Goal: Task Accomplishment & Management: Use online tool/utility

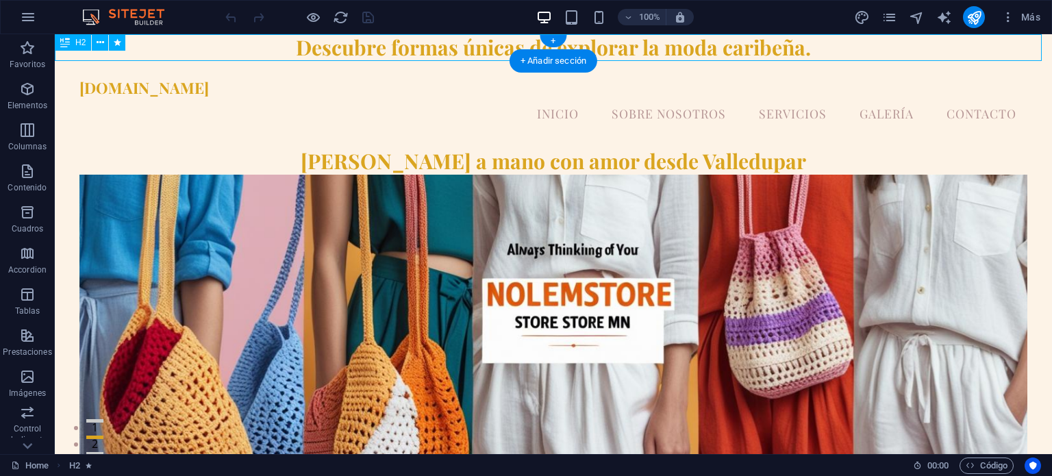
click at [781, 49] on div "Descubre formas únicas de explorar la moda caribeña." at bounding box center [553, 47] width 997 height 27
click at [545, 101] on nav "Inicio Sobre Nosotros Servicios Galería Contacto" at bounding box center [552, 114] width 947 height 34
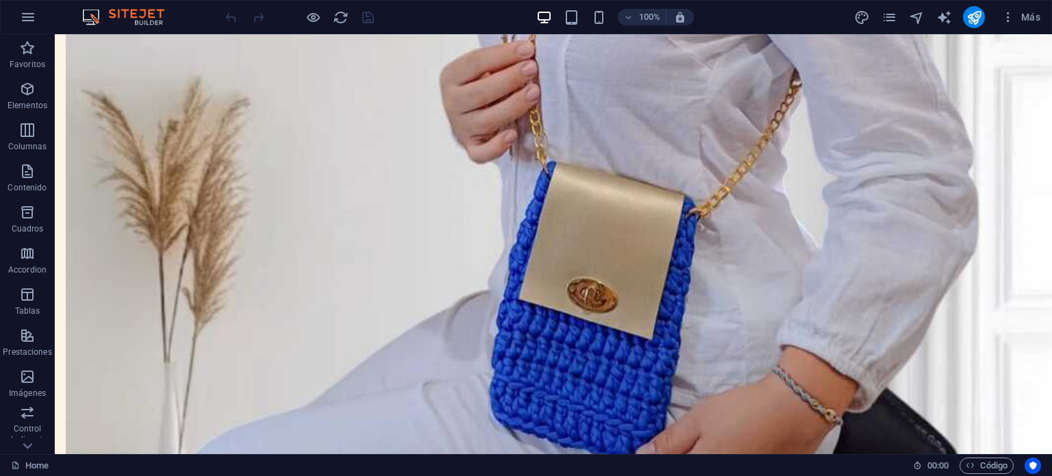
scroll to position [1838, 0]
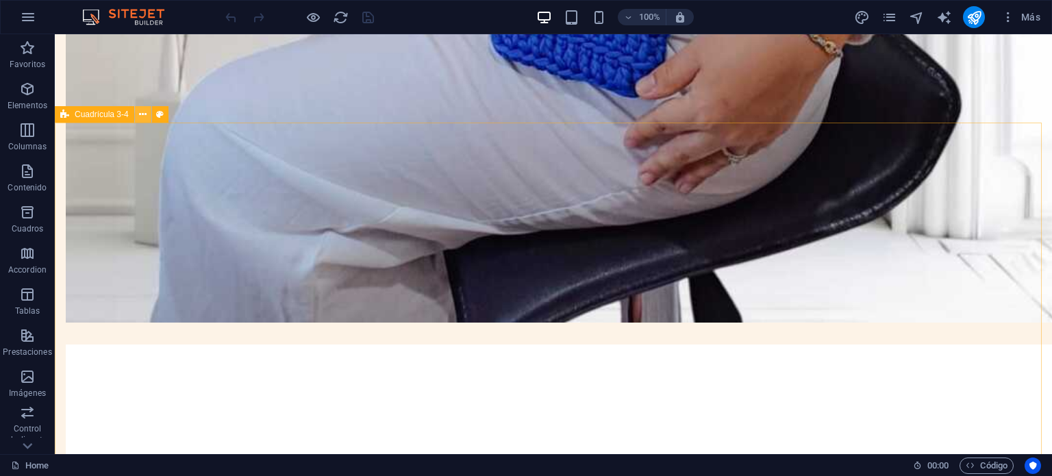
click at [138, 111] on button at bounding box center [143, 114] width 16 height 16
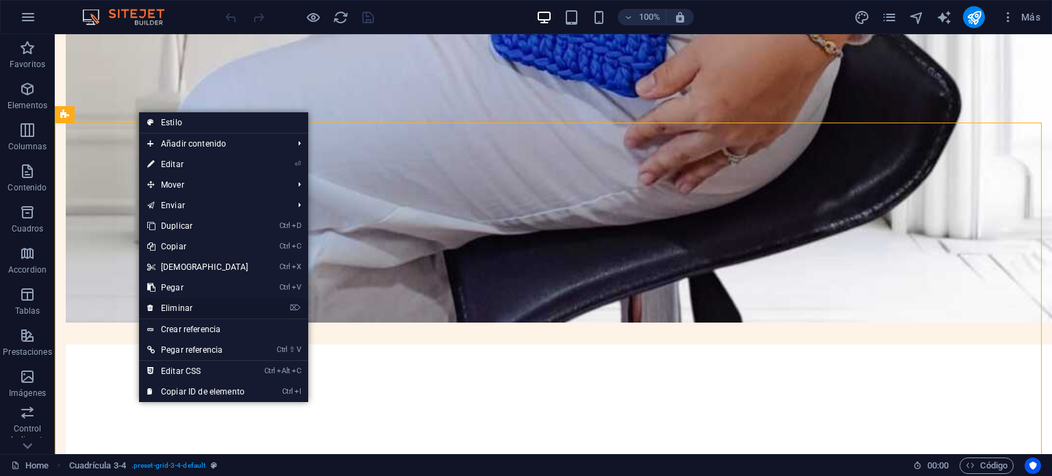
click at [166, 306] on link "⌦ Eliminar" at bounding box center [198, 308] width 118 height 21
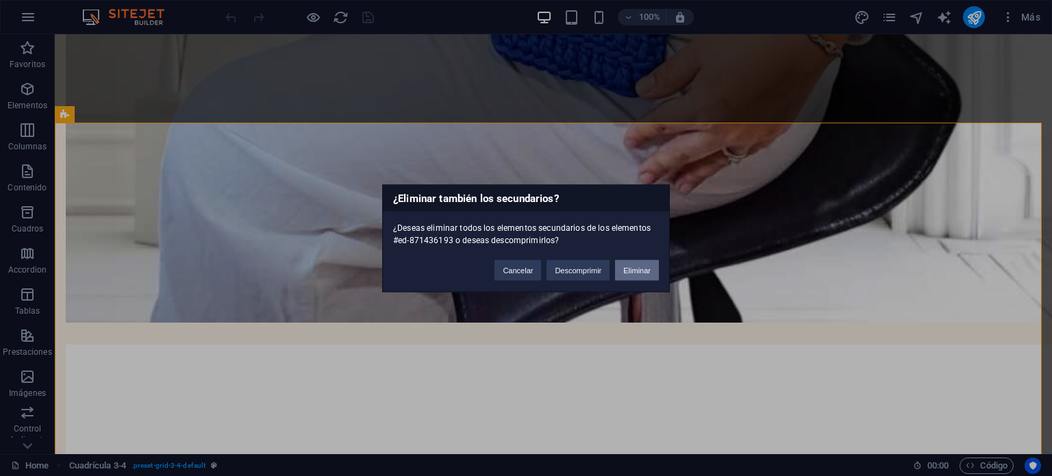
click at [630, 267] on button "Eliminar" at bounding box center [637, 270] width 44 height 21
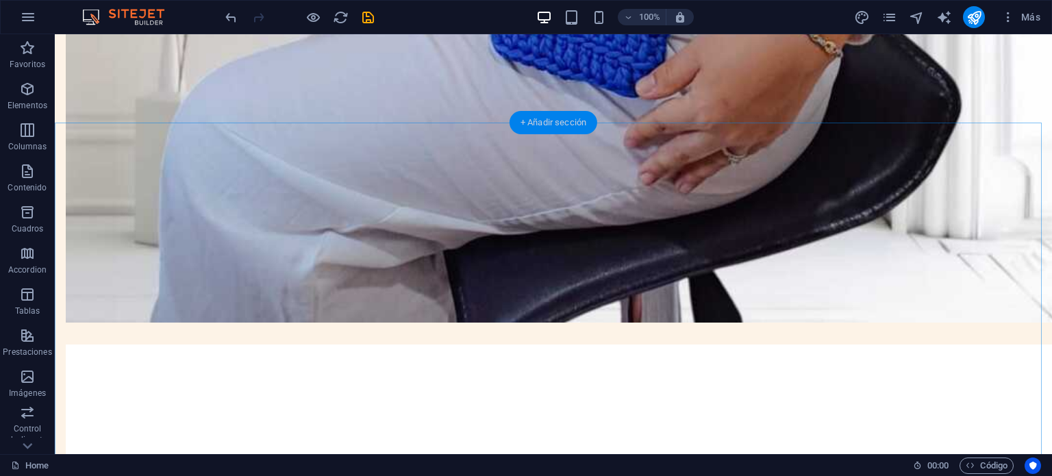
click at [527, 123] on div "+ Añadir sección" at bounding box center [554, 122] width 88 height 23
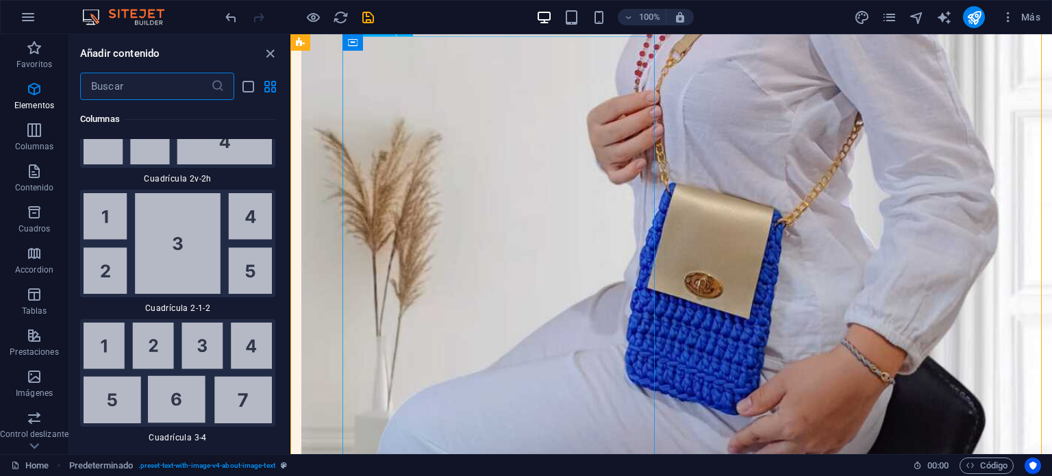
scroll to position [4394, 0]
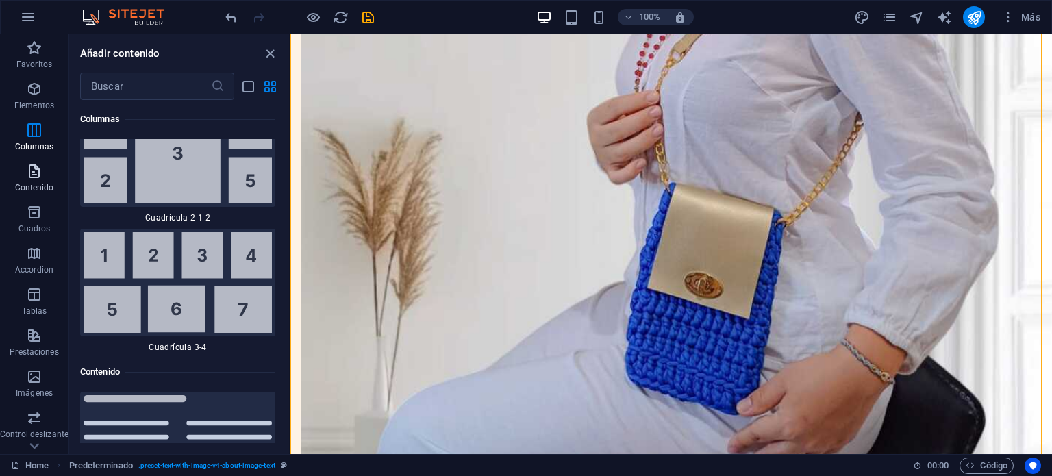
click at [36, 177] on icon "button" at bounding box center [34, 171] width 16 height 16
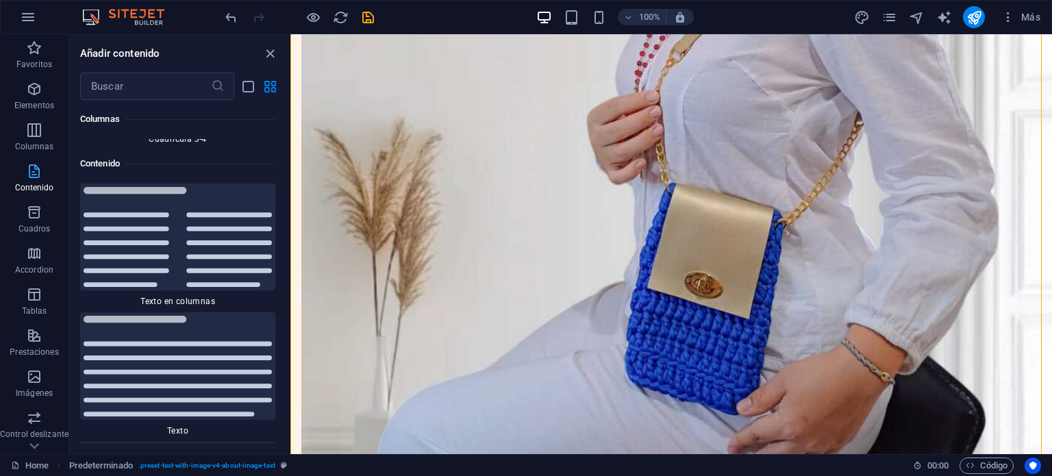
scroll to position [4640, 0]
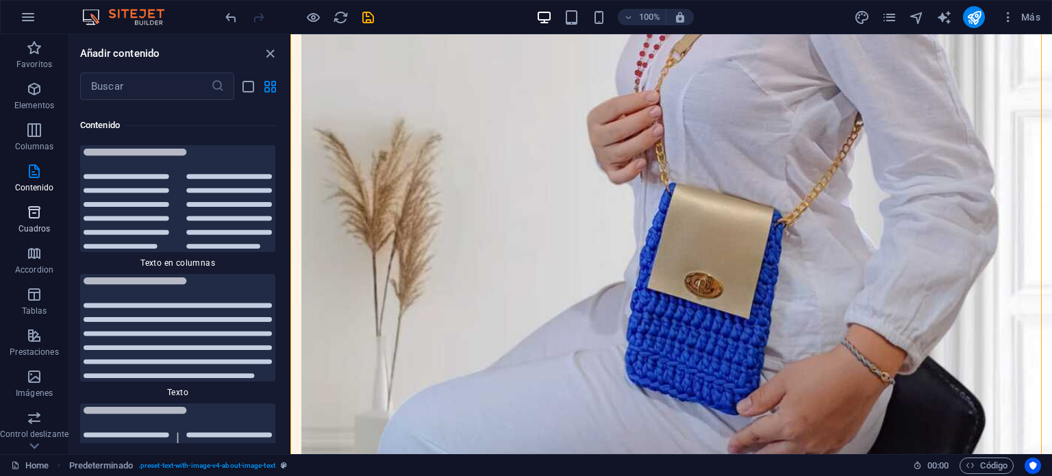
click at [47, 229] on p "Cuadros" at bounding box center [34, 228] width 32 height 11
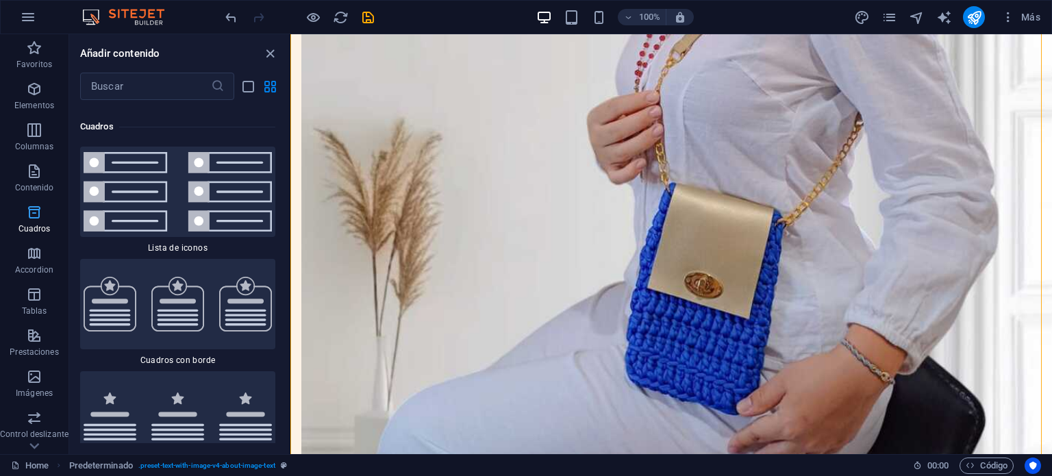
scroll to position [7402, 0]
click at [30, 260] on icon "button" at bounding box center [34, 253] width 16 height 16
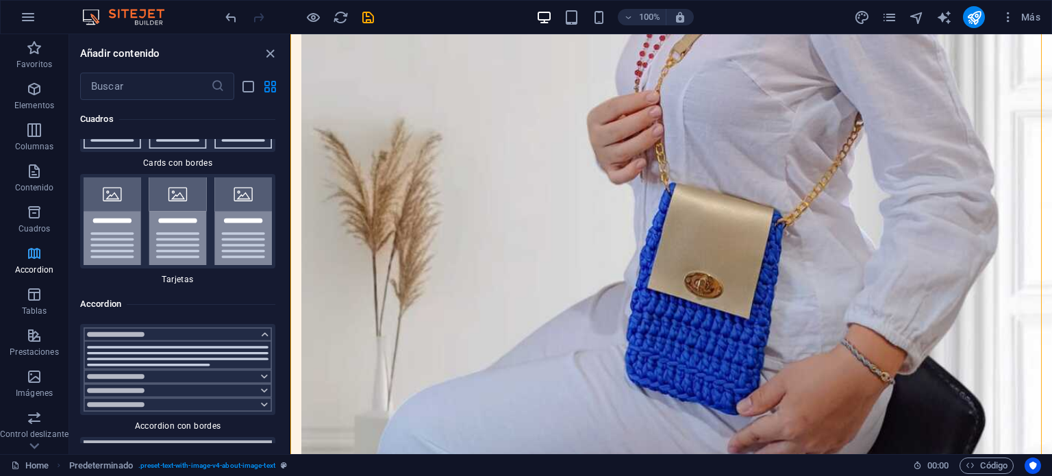
scroll to position [8501, 0]
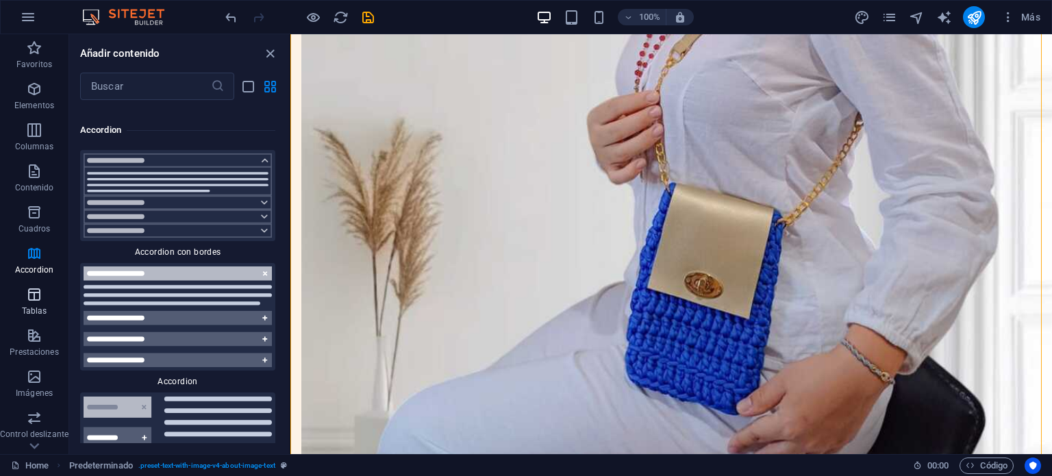
click at [47, 299] on span "Tablas" at bounding box center [34, 302] width 68 height 33
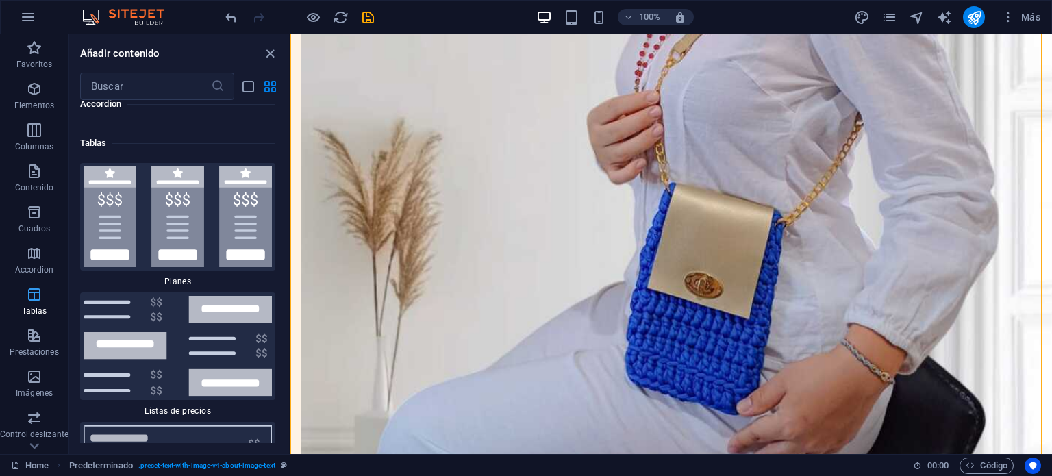
scroll to position [9262, 0]
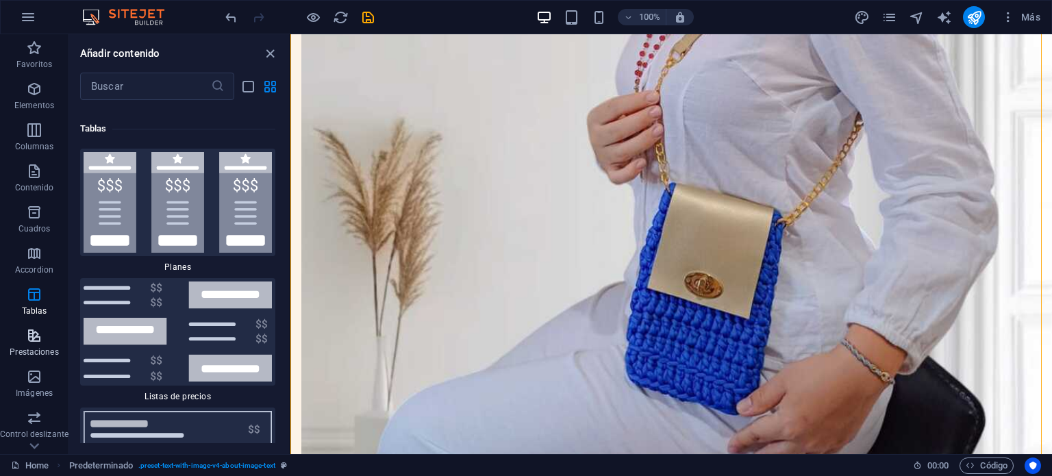
click at [43, 331] on span "Prestaciones" at bounding box center [34, 343] width 68 height 33
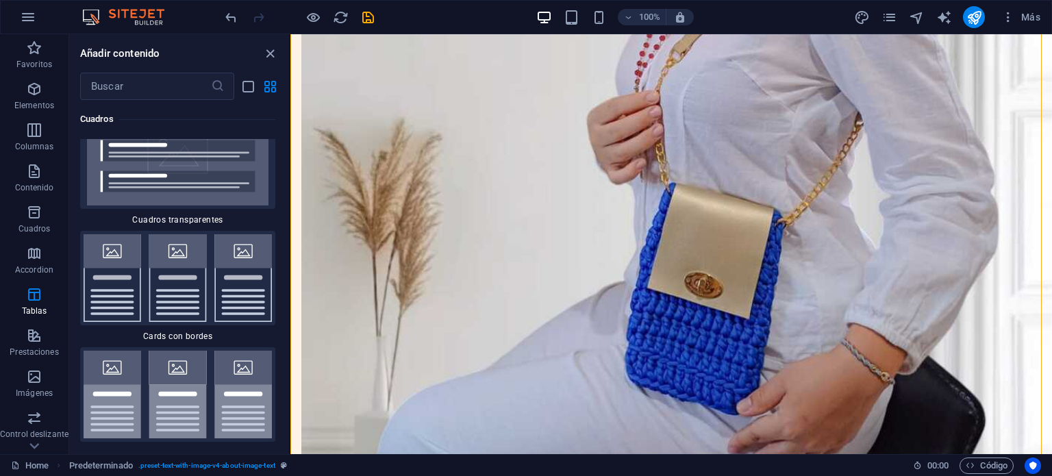
scroll to position [8023, 0]
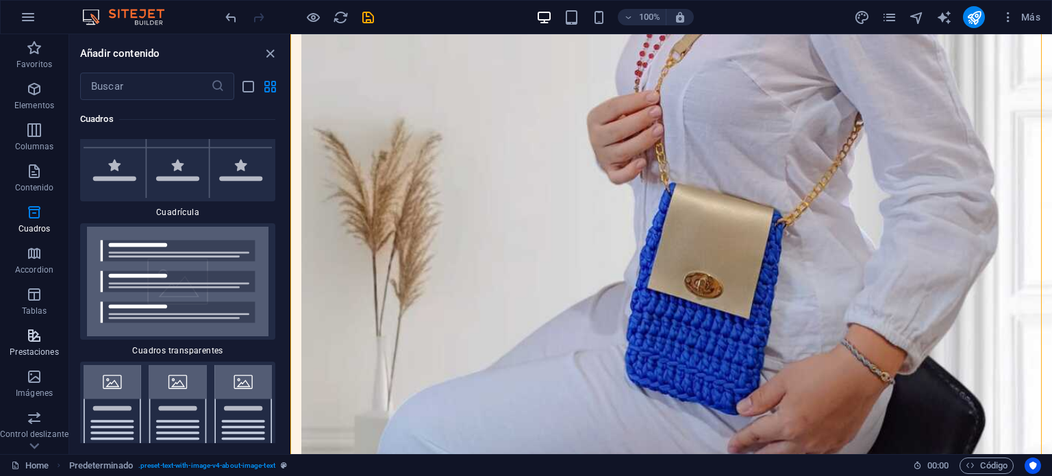
click at [40, 336] on icon "button" at bounding box center [34, 335] width 16 height 16
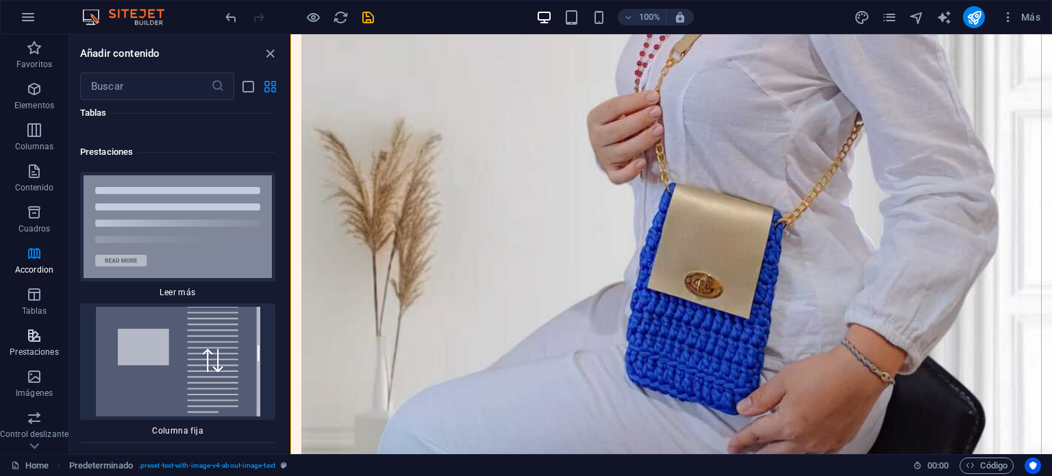
scroll to position [10431, 0]
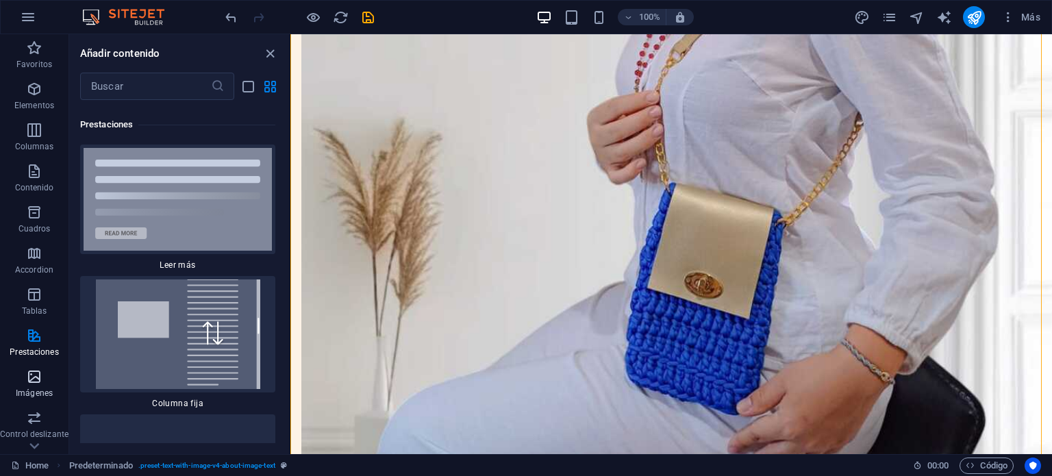
click at [47, 386] on span "Imágenes" at bounding box center [34, 384] width 68 height 33
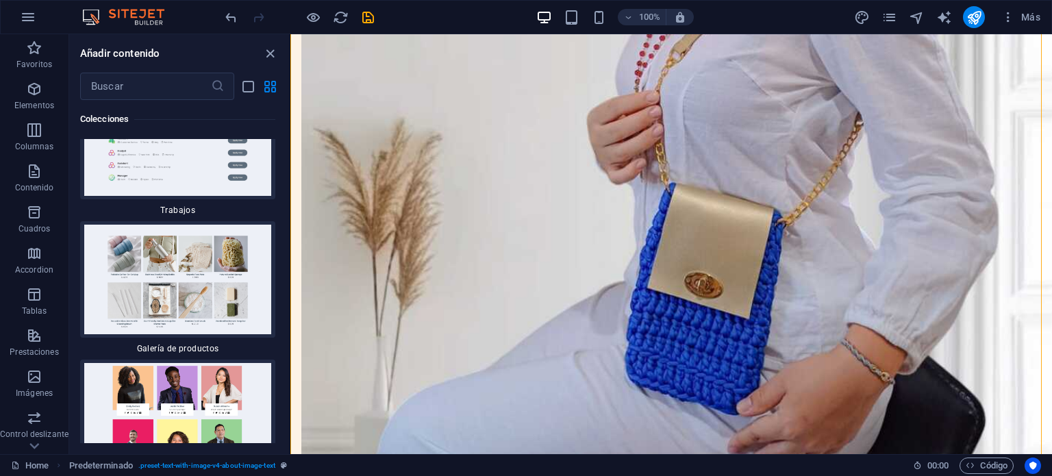
scroll to position [25412, 0]
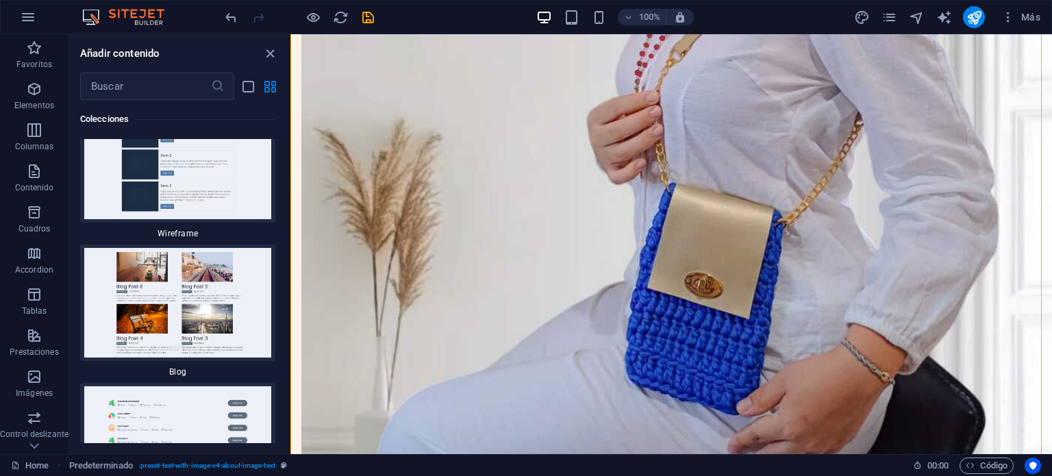
click at [282, 232] on div "Favoritos 1 Star Cabecera 1 Star Contenedor Elementos 1 Star Cabecera 1 Star Te…" at bounding box center [179, 271] width 220 height 343
click at [286, 214] on div "Favoritos 1 Star Cabecera 1 Star Contenedor Elementos 1 Star Cabecera 1 Star Te…" at bounding box center [179, 271] width 220 height 343
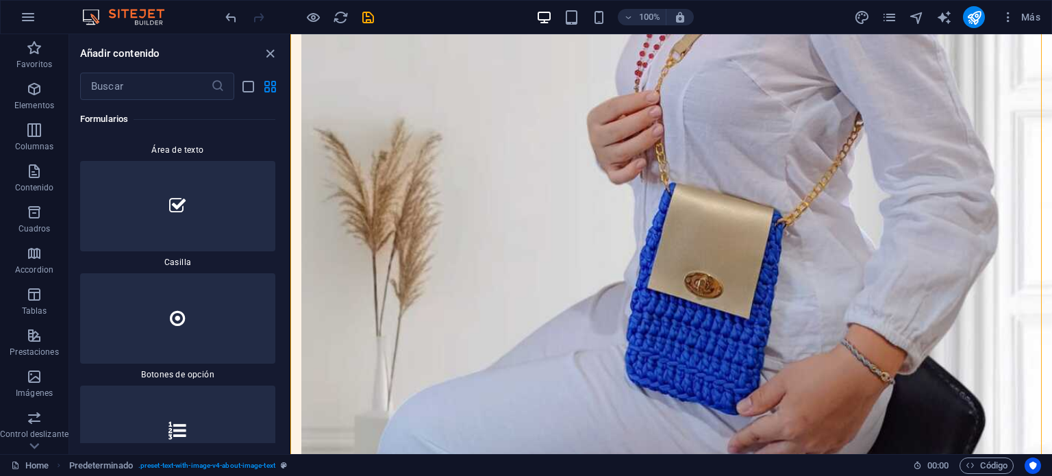
scroll to position [21810, 0]
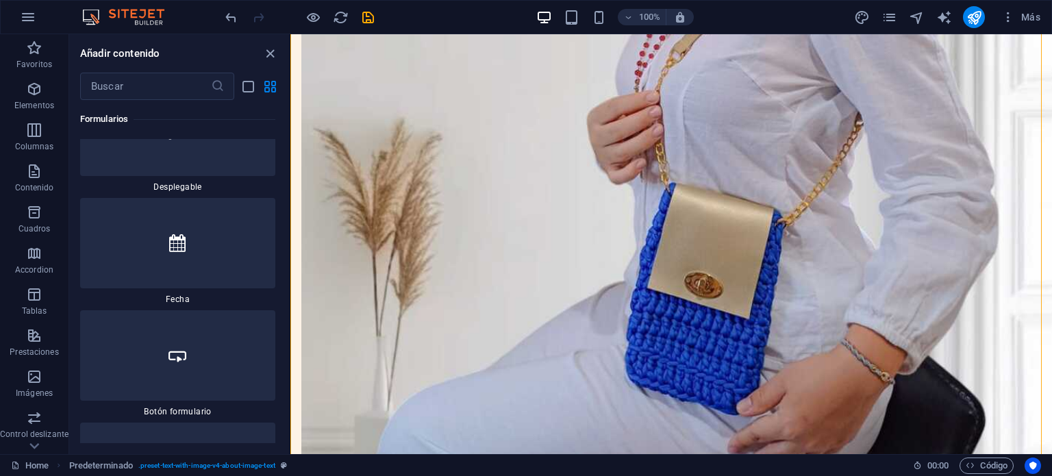
click at [286, 400] on div "Favoritos 1 Star Cabecera 1 Star Contenedor Elementos 1 Star Cabecera 1 Star Te…" at bounding box center [179, 271] width 220 height 343
click at [286, 416] on div "Favoritos 1 Star Cabecera 1 Star Contenedor Elementos 1 Star Cabecera 1 Star Te…" at bounding box center [179, 271] width 220 height 343
click at [285, 420] on div "Favoritos 1 Star Cabecera 1 Star Contenedor Elementos 1 Star Cabecera 1 Star Te…" at bounding box center [179, 271] width 220 height 343
click at [286, 284] on div "Favoritos 1 Star Cabecera 1 Star Contenedor Elementos 1 Star Cabecera 1 Star Te…" at bounding box center [179, 271] width 220 height 343
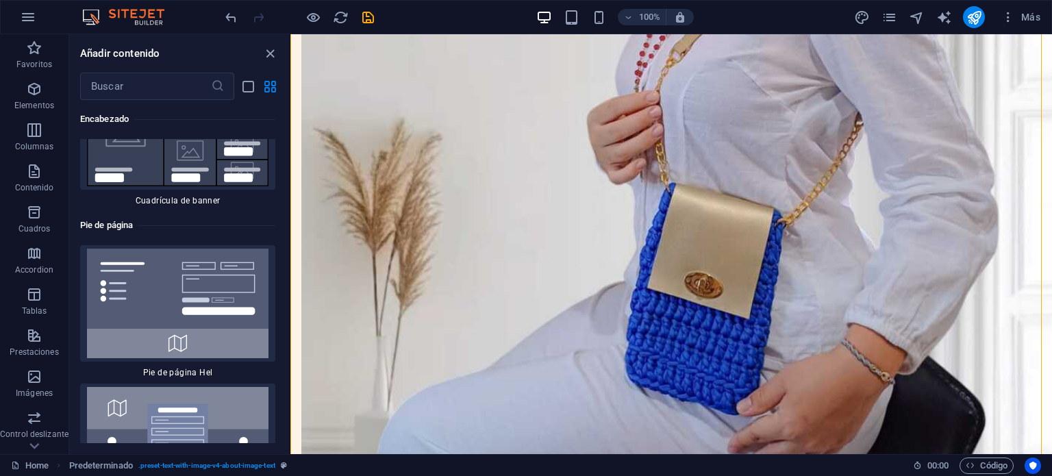
scroll to position [17909, 0]
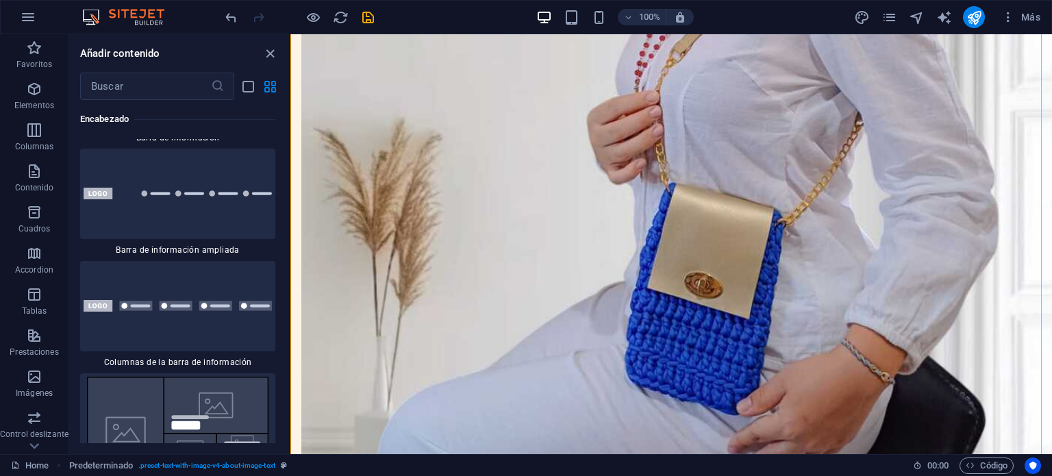
click at [284, 372] on div "Favoritos 1 Star Cabecera 1 Star Contenedor Elementos 1 Star Cabecera 1 Star Te…" at bounding box center [179, 271] width 220 height 343
drag, startPoint x: 284, startPoint y: 372, endPoint x: 288, endPoint y: 383, distance: 12.0
click at [288, 383] on div "Favoritos 1 Star Cabecera 1 Star Contenedor Elementos 1 Star Cabecera 1 Star Te…" at bounding box center [179, 271] width 220 height 343
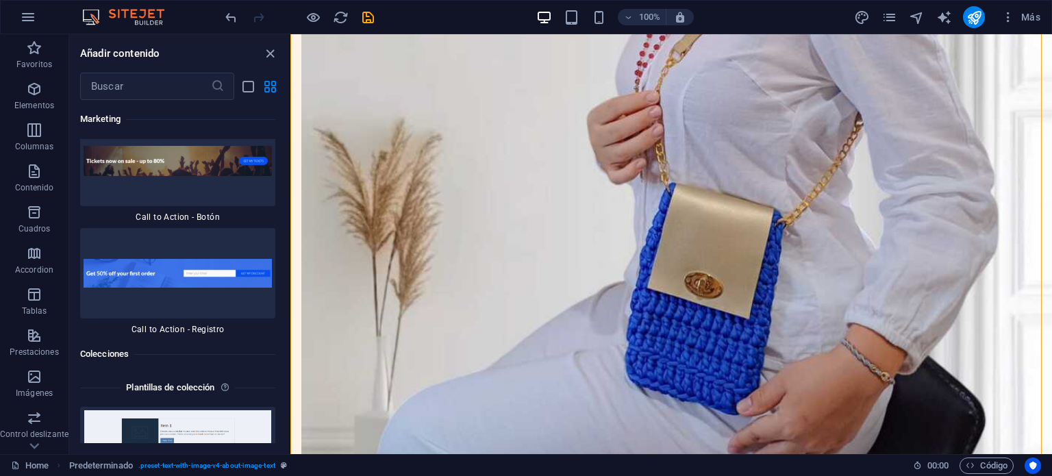
scroll to position [25412, 0]
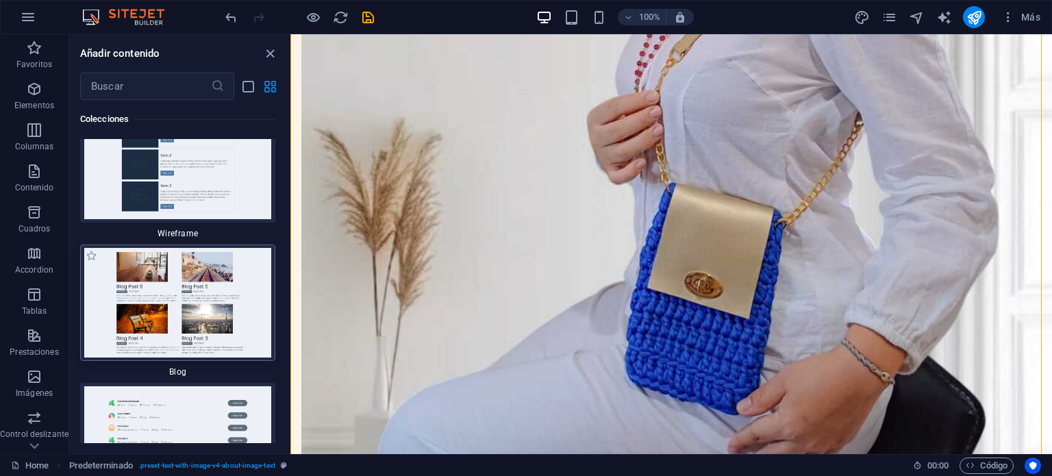
click at [229, 248] on img at bounding box center [178, 303] width 188 height 110
click at [220, 248] on img at bounding box center [178, 303] width 188 height 110
drag, startPoint x: 510, startPoint y: 277, endPoint x: 336, endPoint y: 169, distance: 204.5
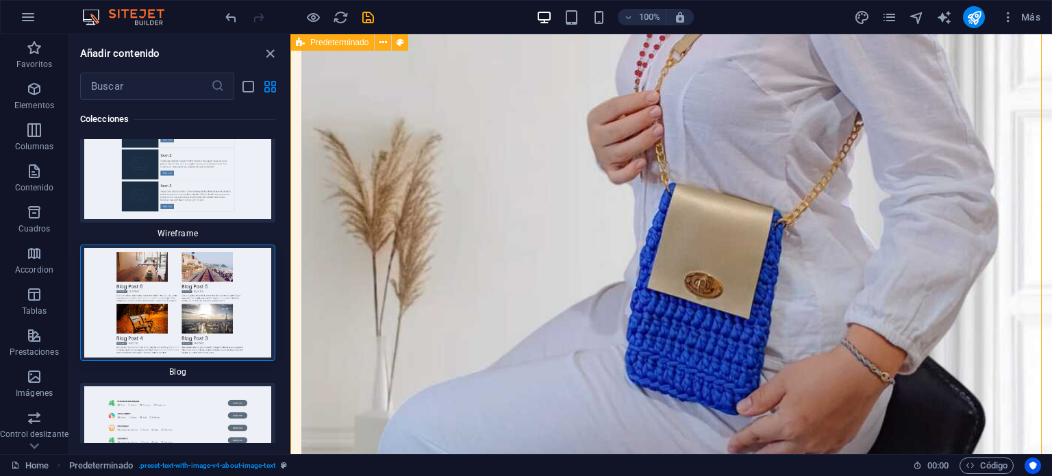
click at [247, 79] on icon "list-view" at bounding box center [248, 87] width 16 height 16
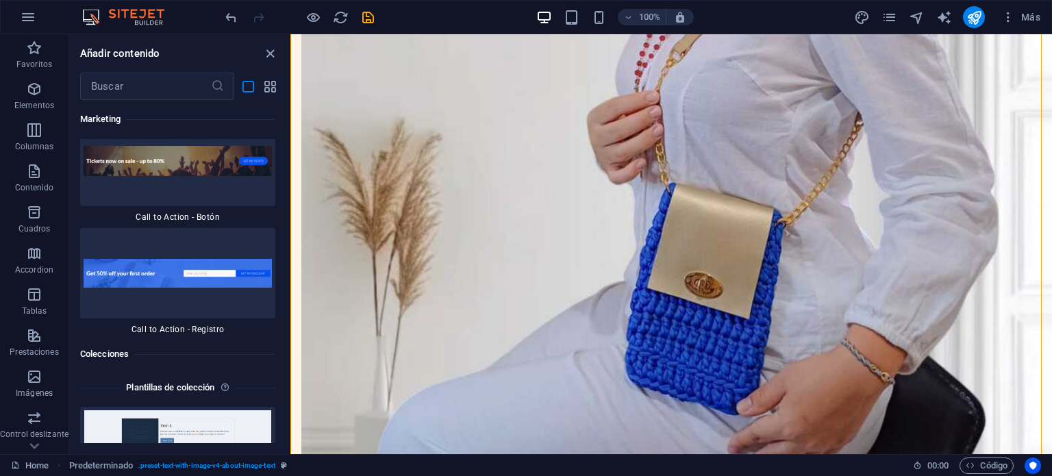
click at [283, 218] on div "Favoritos 1 Star Cabecera 1 Star Contenedor Elementos 1 Star Cabecera 1 Star Te…" at bounding box center [179, 271] width 220 height 343
click at [285, 218] on div "Favoritos 1 Star Cabecera 1 Star Contenedor Elementos 1 Star Cabecera 1 Star Te…" at bounding box center [179, 271] width 220 height 343
click at [33, 429] on p "Control deslizante" at bounding box center [34, 434] width 68 height 11
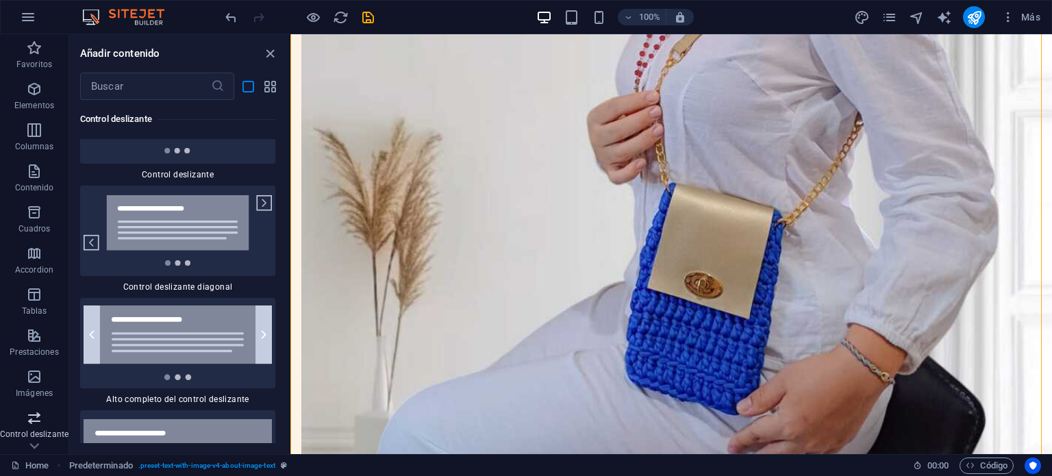
scroll to position [17825, 0]
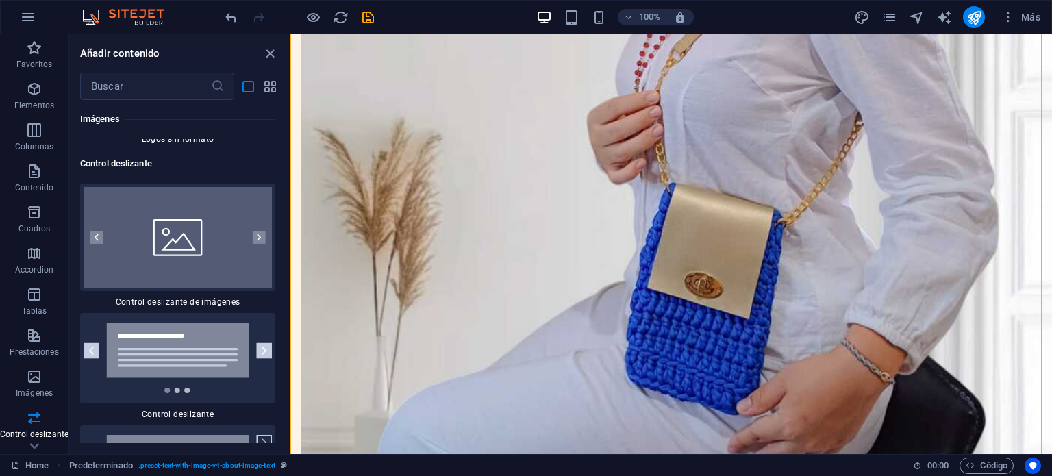
click at [282, 161] on div "Favoritos 1 Star Cabecera 1 Star Contenedor Elementos 1 Star Cabecera 1 Star Te…" at bounding box center [179, 271] width 220 height 343
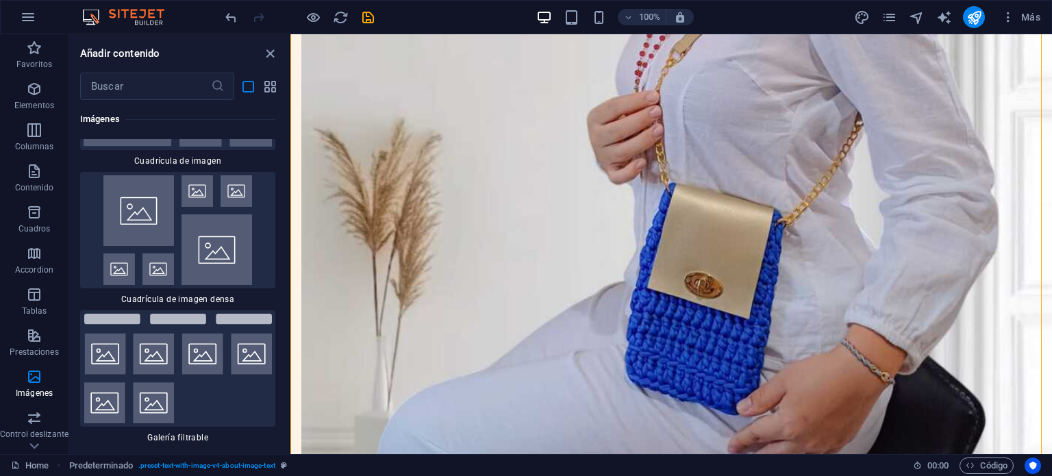
scroll to position [16625, 0]
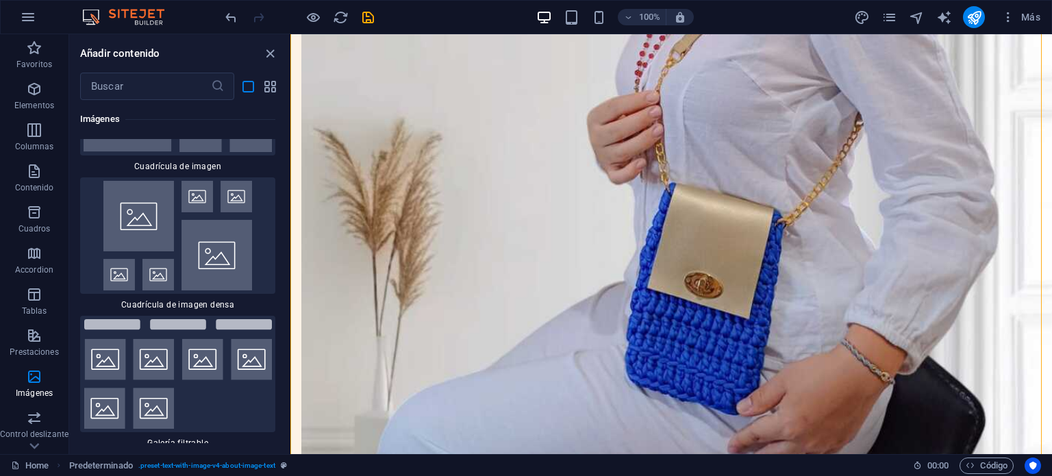
click at [285, 330] on div "Favoritos 1 Star Cabecera 1 Star Contenedor Elementos 1 Star Cabecera 1 Star Te…" at bounding box center [179, 271] width 220 height 343
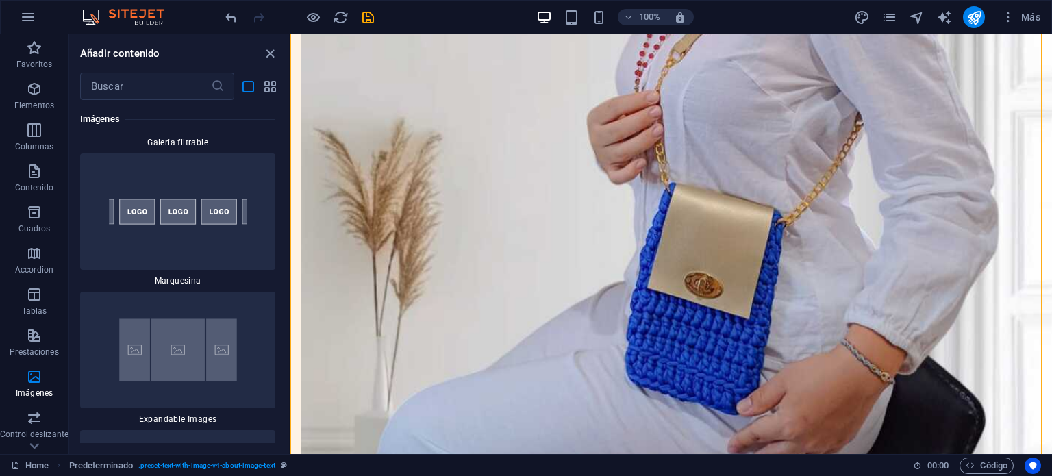
click at [282, 361] on div "Favoritos 1 Star Cabecera 1 Star Contenedor Elementos 1 Star Cabecera 1 Star Te…" at bounding box center [179, 271] width 220 height 343
click at [222, 338] on img at bounding box center [178, 350] width 188 height 110
click at [290, 338] on div "Arrastra aquí para reemplazar el contenido existente. Si quieres crear un eleme…" at bounding box center [671, 244] width 762 height 420
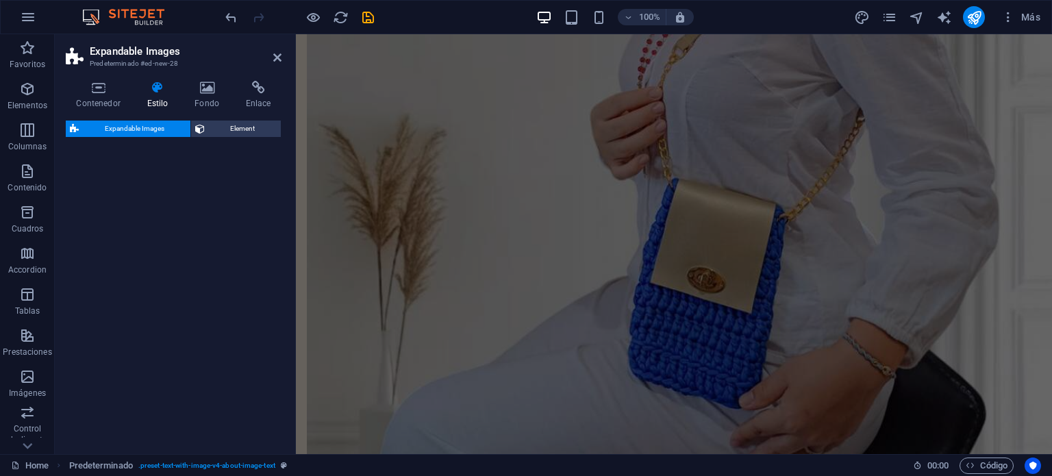
scroll to position [2316, 0]
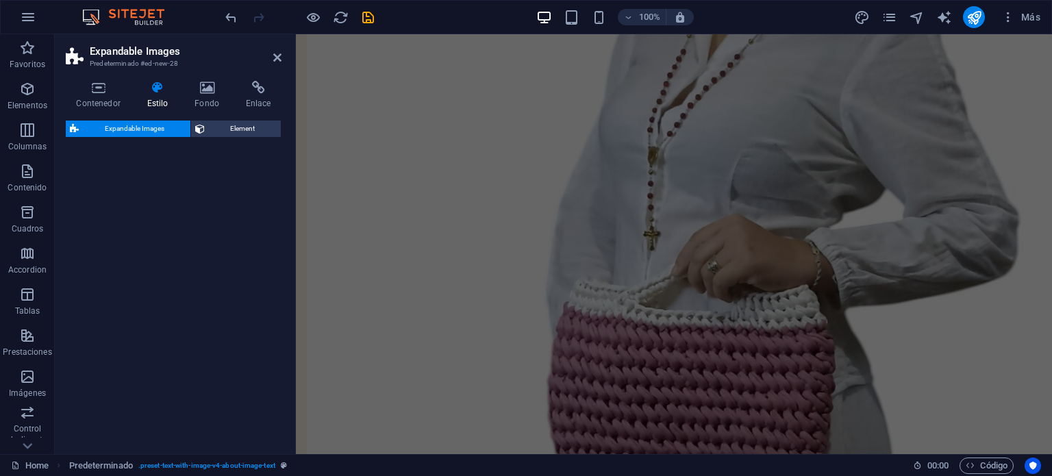
select select "rem"
select select "px"
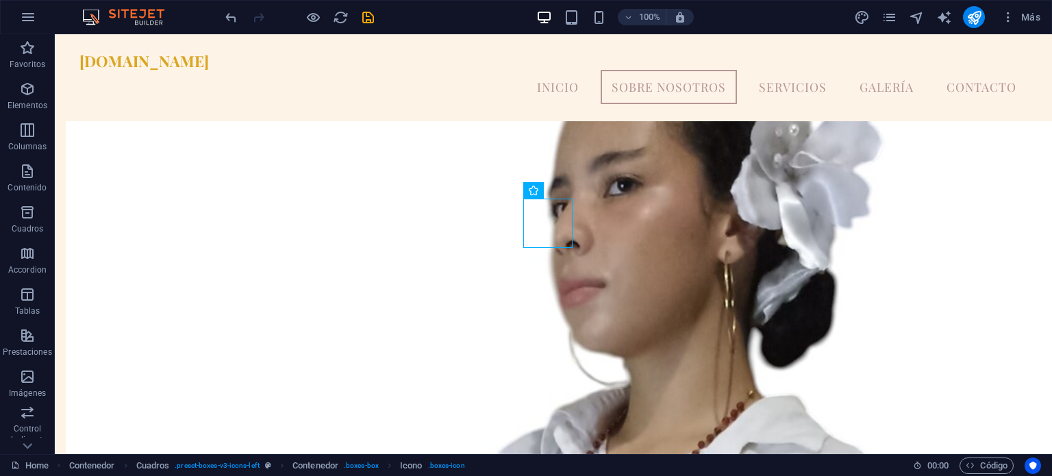
scroll to position [1879, 0]
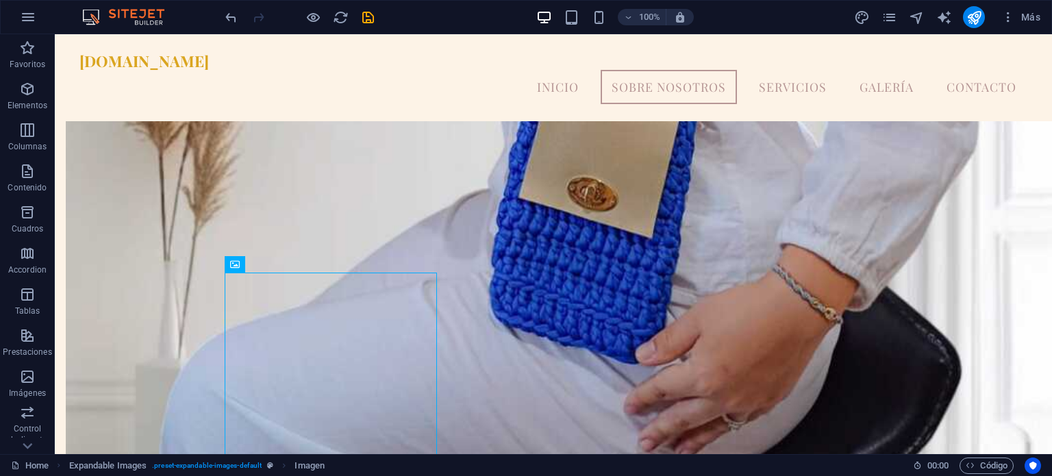
scroll to position [1948, 0]
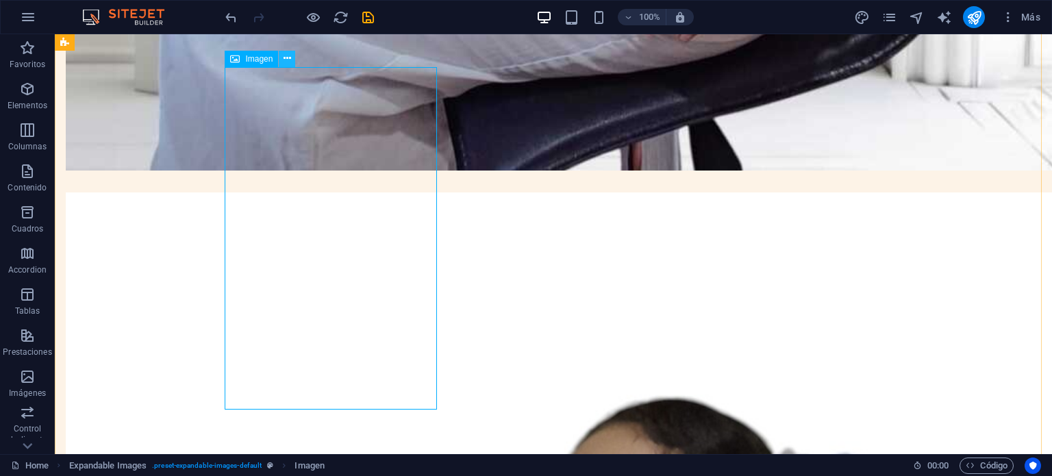
click at [291, 54] on button at bounding box center [287, 59] width 16 height 16
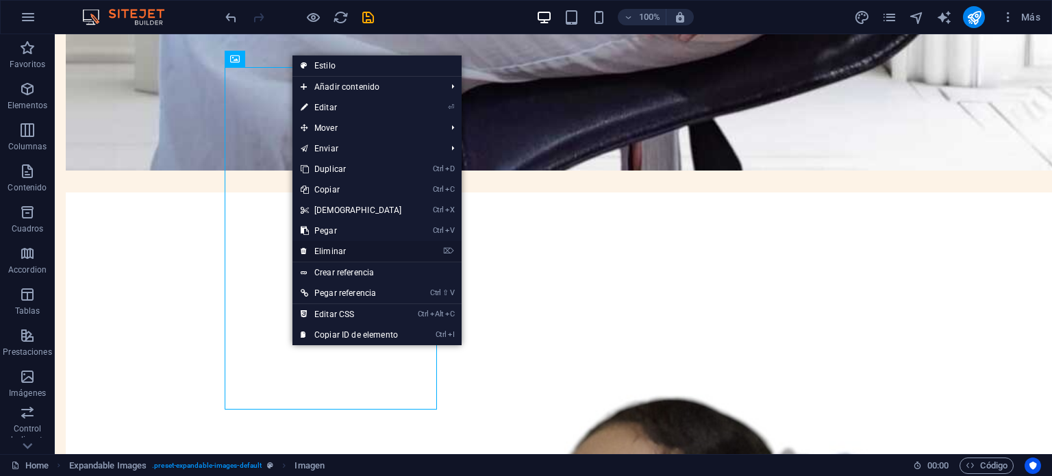
click at [336, 246] on link "⌦ Eliminar" at bounding box center [351, 251] width 118 height 21
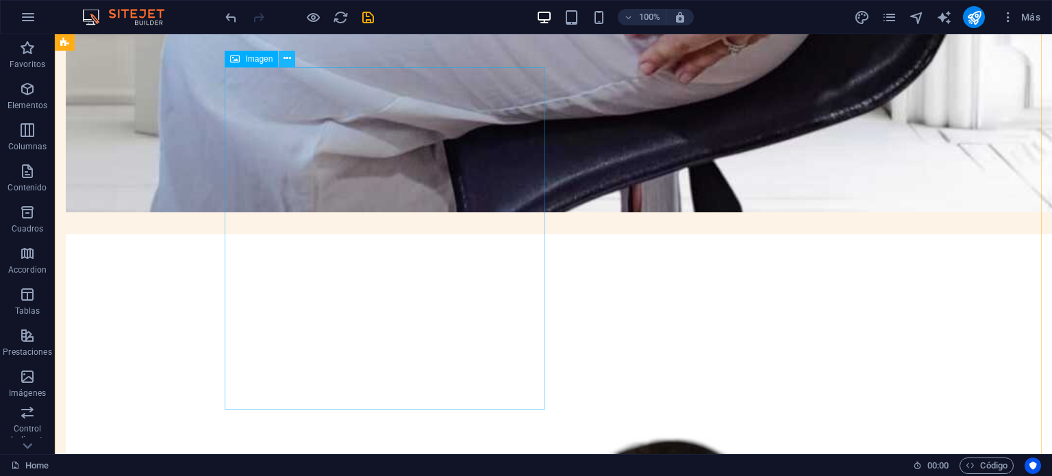
click at [285, 54] on icon at bounding box center [288, 58] width 8 height 14
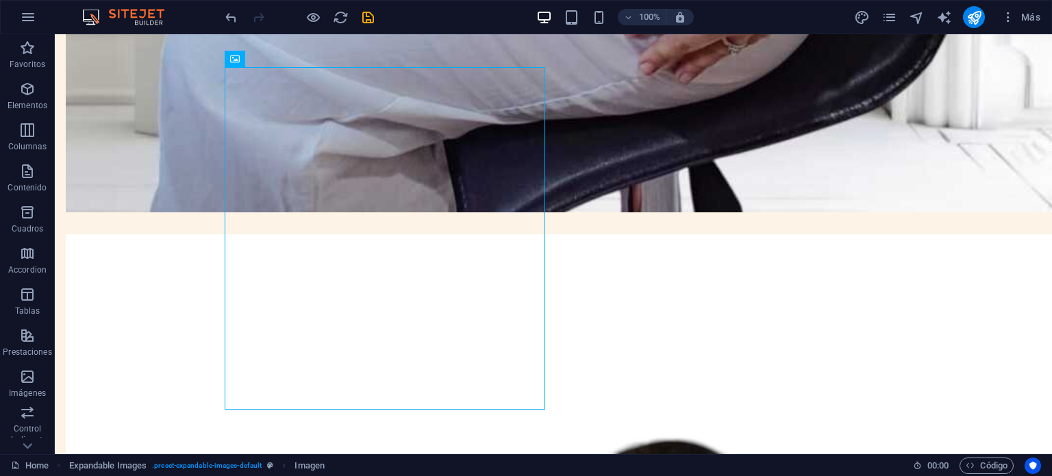
scroll to position [1512, 0]
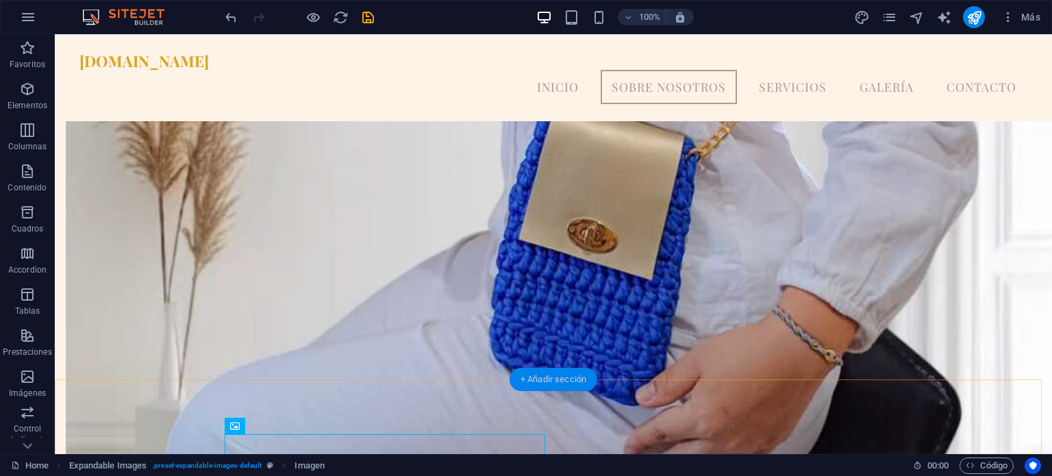
click at [538, 377] on div "+ Añadir sección" at bounding box center [554, 379] width 88 height 23
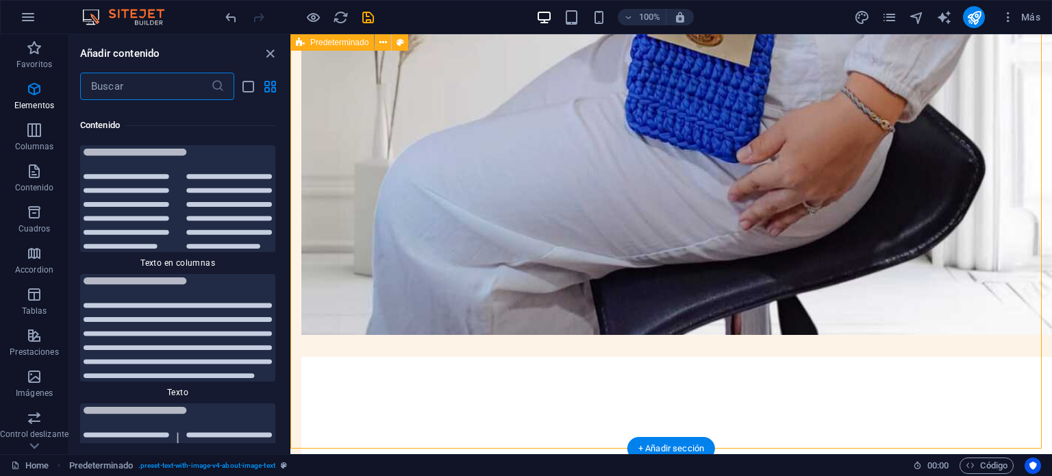
scroll to position [4640, 0]
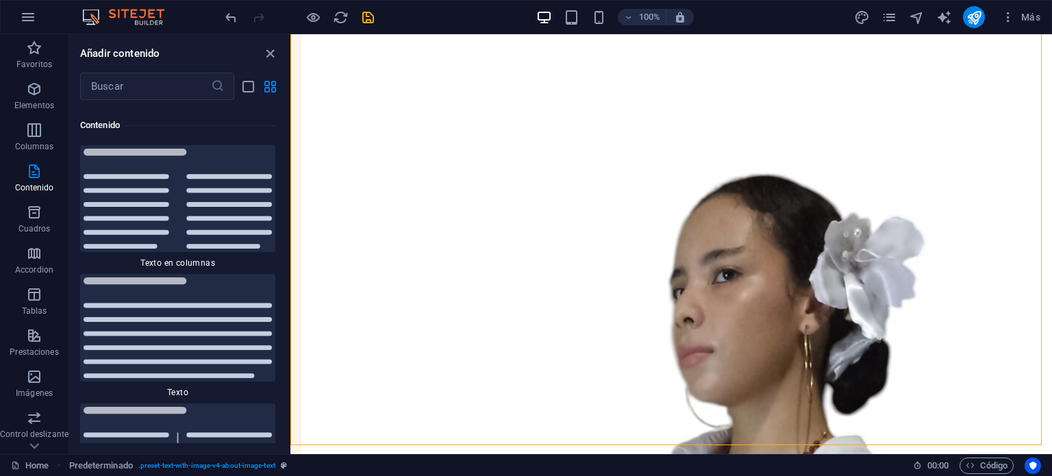
scroll to position [1879, 0]
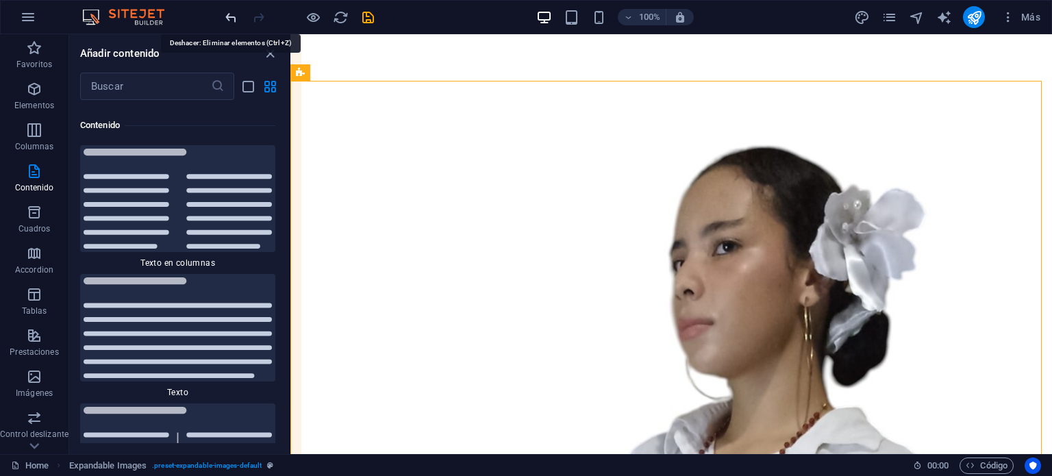
click at [231, 10] on icon "undo" at bounding box center [231, 18] width 16 height 16
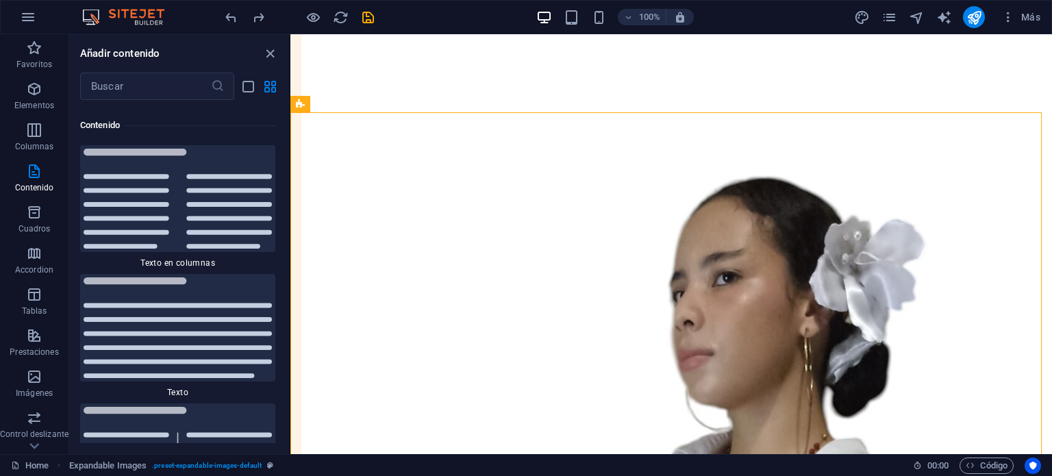
scroll to position [1862, 0]
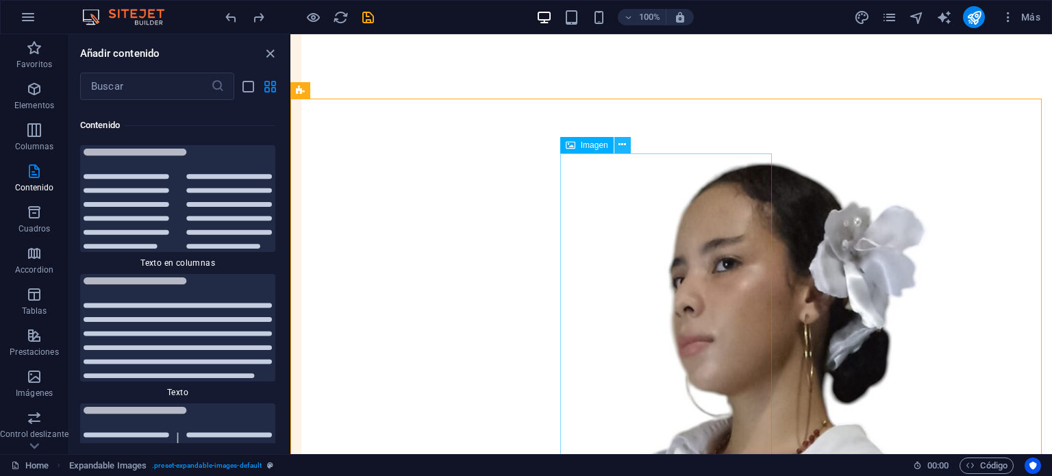
click at [623, 144] on icon at bounding box center [622, 145] width 8 height 14
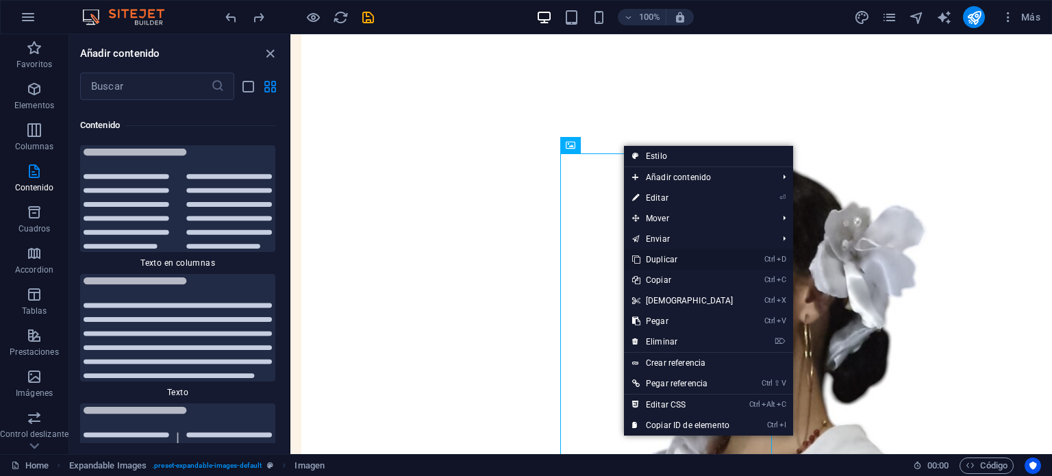
click at [672, 262] on link "Ctrl D Duplicar" at bounding box center [683, 259] width 118 height 21
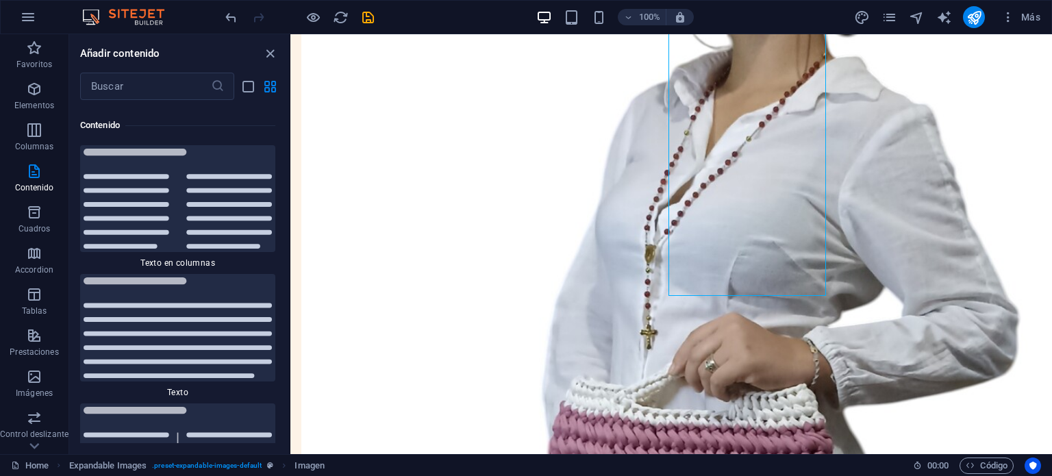
scroll to position [1793, 0]
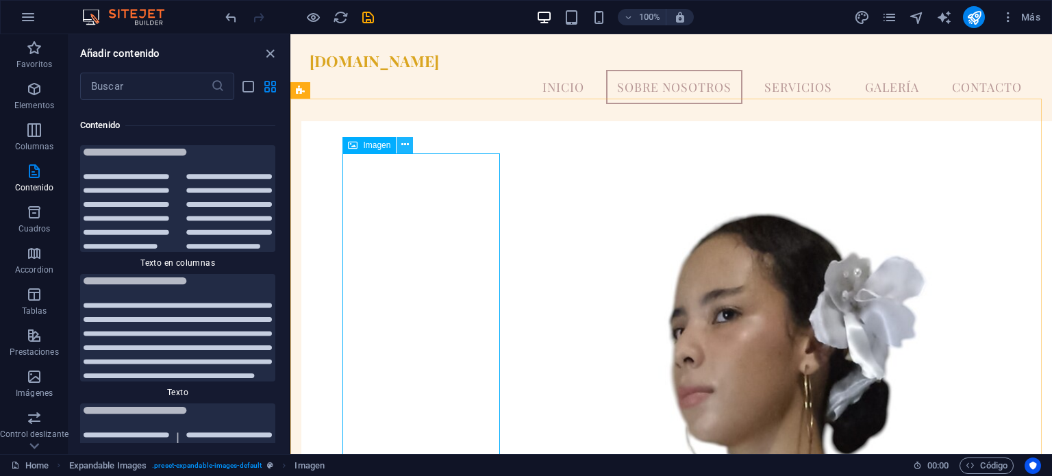
click at [403, 145] on icon at bounding box center [405, 145] width 8 height 14
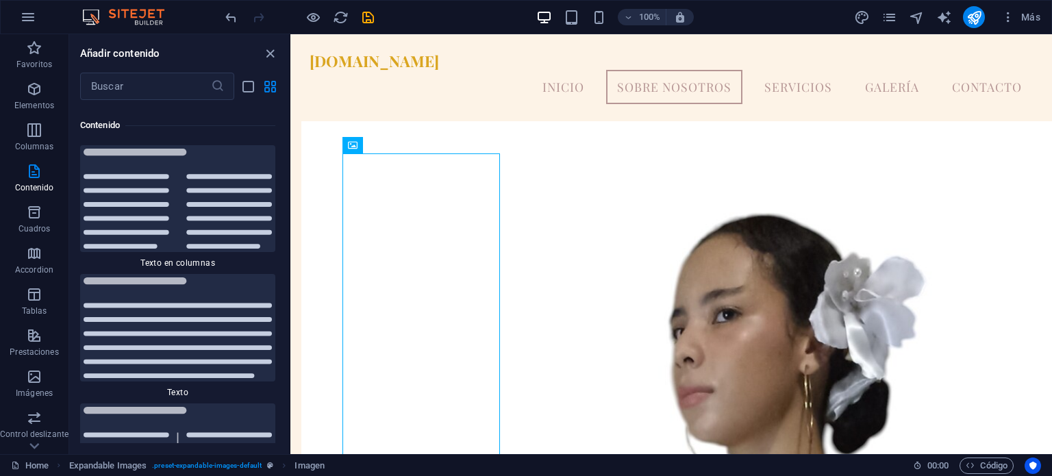
click at [285, 275] on div "Favoritos 1 Star Cabecera 1 Star Contenedor Elementos 1 Star Cabecera 1 Star Te…" at bounding box center [179, 271] width 220 height 343
click at [290, 290] on button at bounding box center [289, 244] width 1 height 420
click at [286, 289] on div "Favoritos 1 Star Cabecera 1 Star Contenedor Elementos 1 Star Cabecera 1 Star Te…" at bounding box center [179, 271] width 220 height 343
click at [285, 320] on div "Favoritos 1 Star Cabecera 1 Star Contenedor Elementos 1 Star Cabecera 1 Star Te…" at bounding box center [179, 271] width 220 height 343
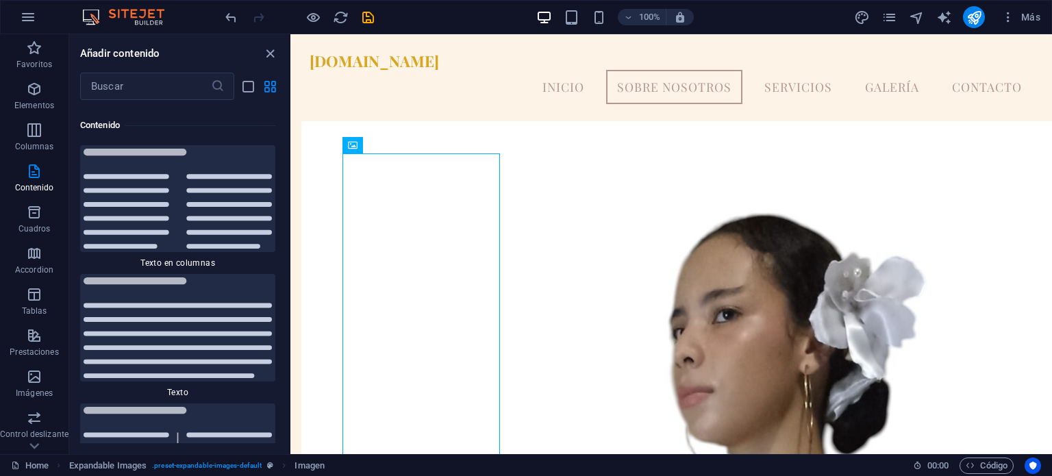
click at [283, 356] on div "Favoritos 1 Star Cabecera 1 Star Contenedor Elementos 1 Star Cabecera 1 Star Te…" at bounding box center [179, 271] width 220 height 343
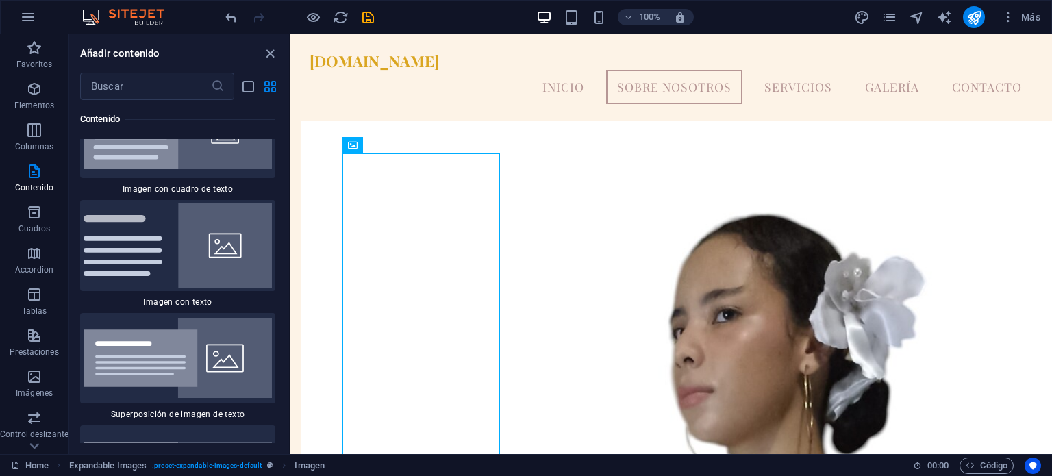
scroll to position [4786, 0]
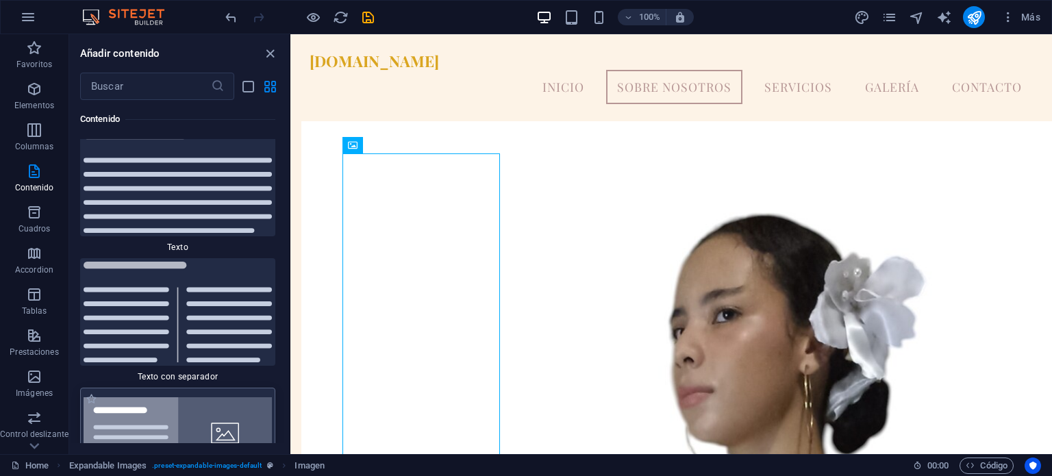
click at [115, 428] on img at bounding box center [178, 433] width 188 height 72
click at [290, 416] on div "Arrastra aquí para reemplazar el contenido existente. Si quieres crear un eleme…" at bounding box center [671, 244] width 762 height 420
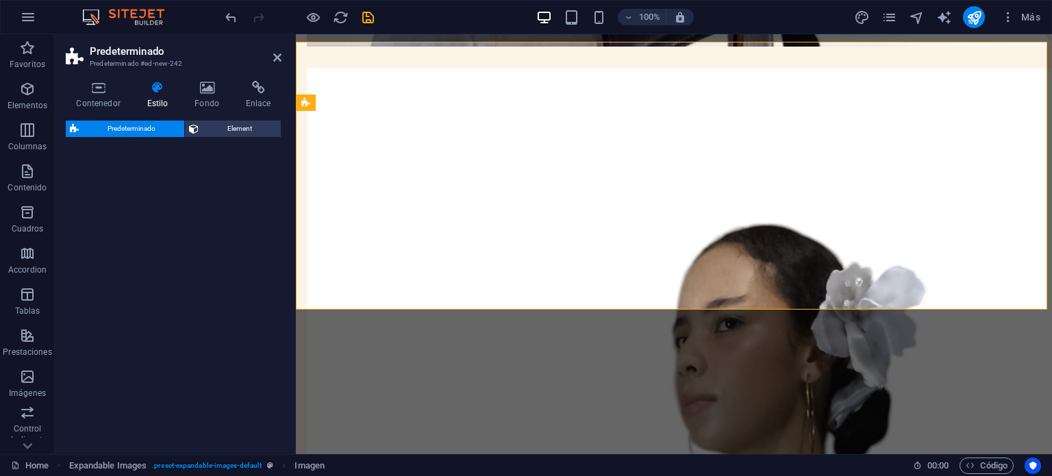
select select "rem"
select select "px"
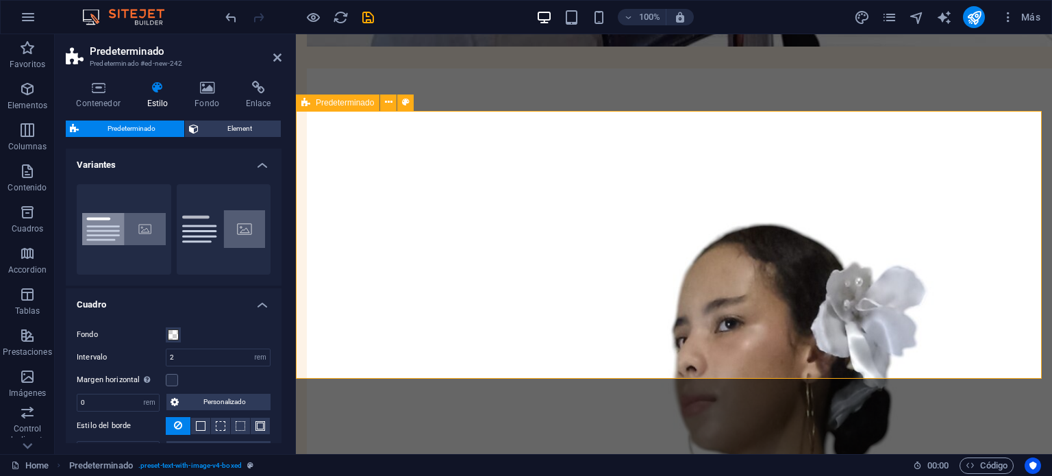
scroll to position [2302, 0]
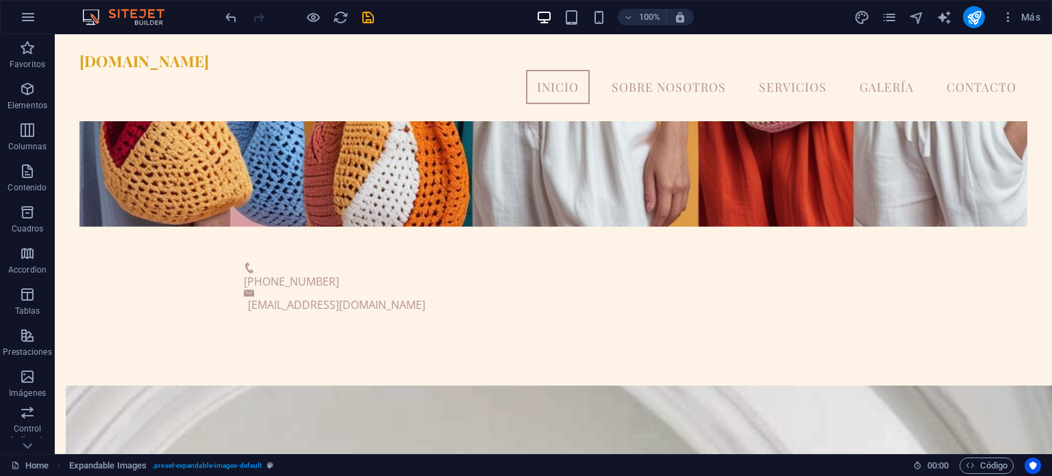
scroll to position [212, 0]
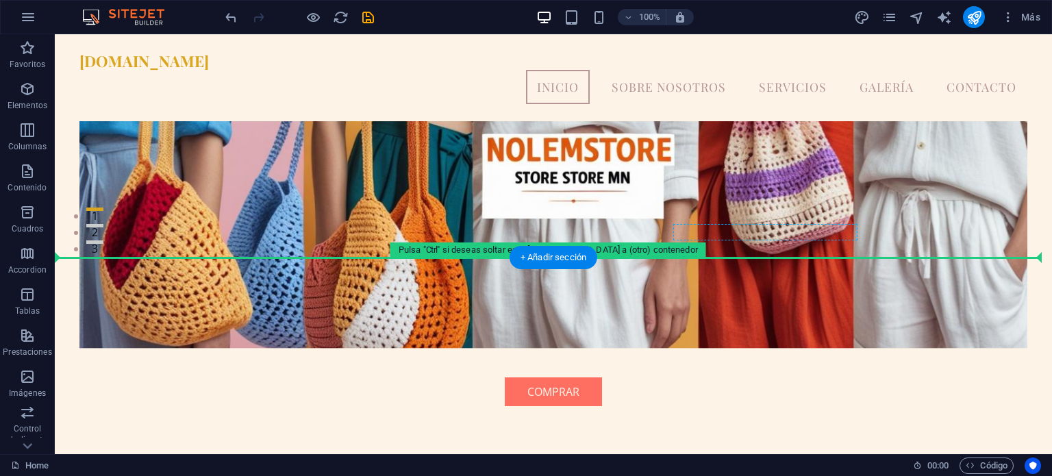
drag, startPoint x: 742, startPoint y: 185, endPoint x: 796, endPoint y: 224, distance: 66.2
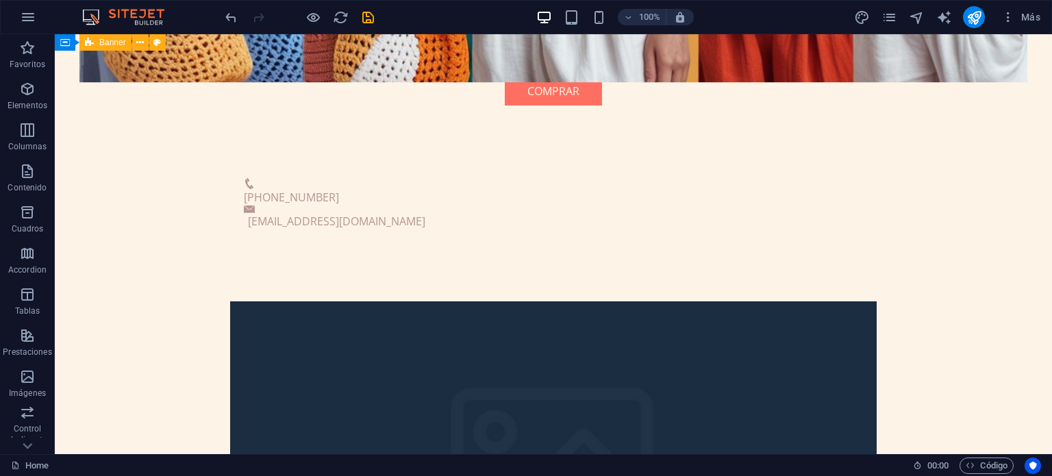
scroll to position [605, 0]
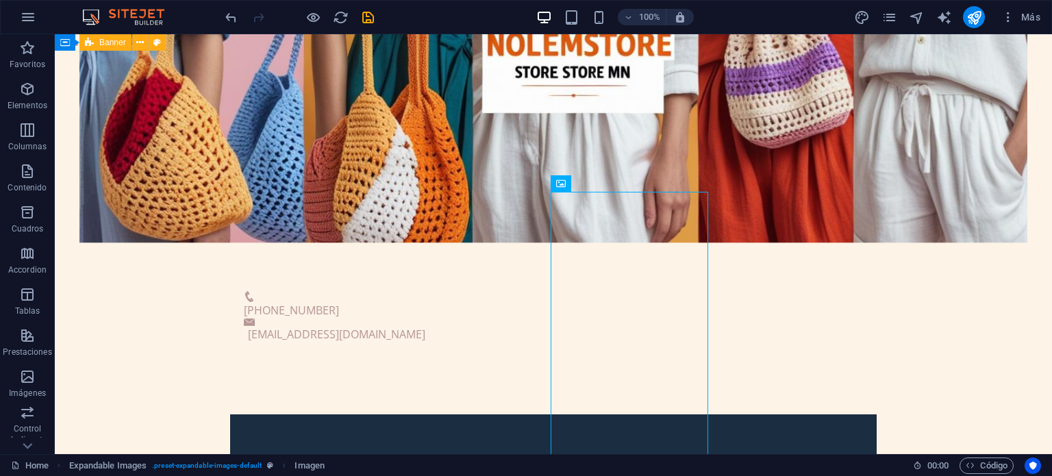
scroll to position [401, 0]
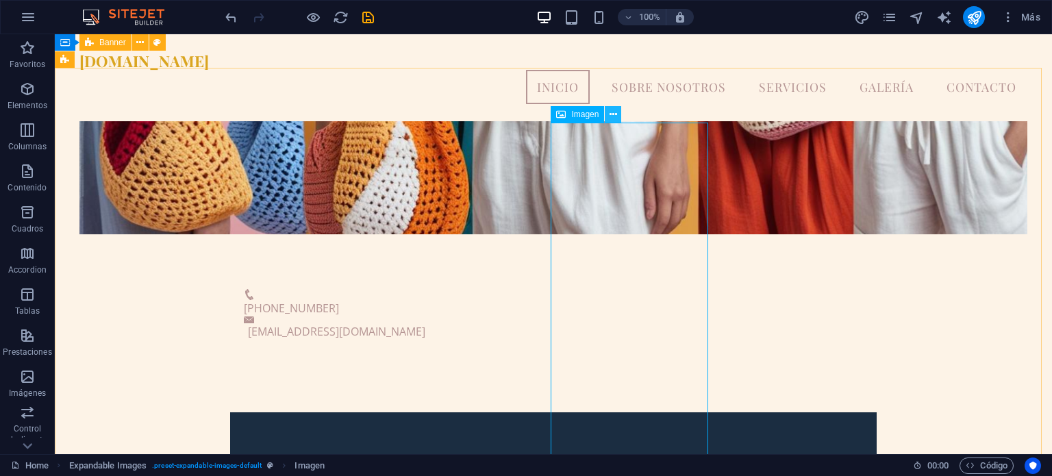
click at [612, 117] on icon at bounding box center [613, 115] width 8 height 14
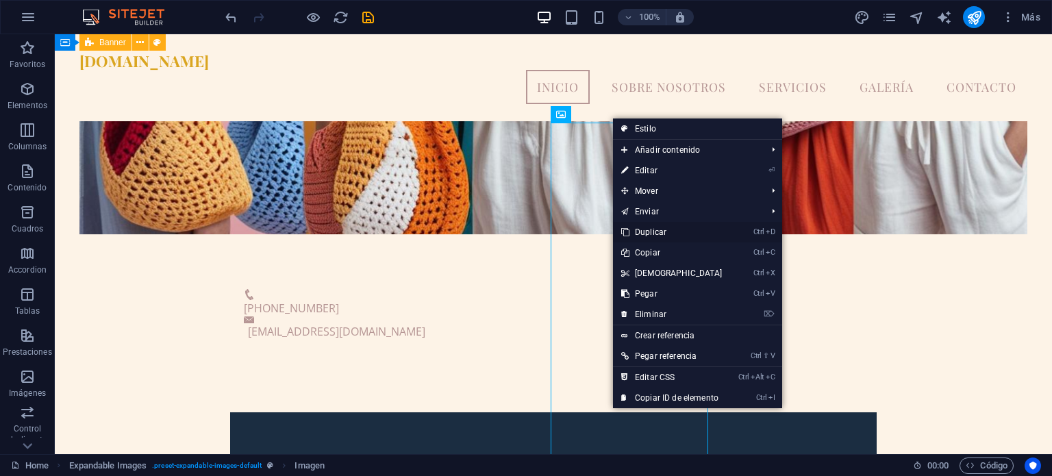
click at [659, 229] on link "Ctrl D Duplicar" at bounding box center [672, 232] width 118 height 21
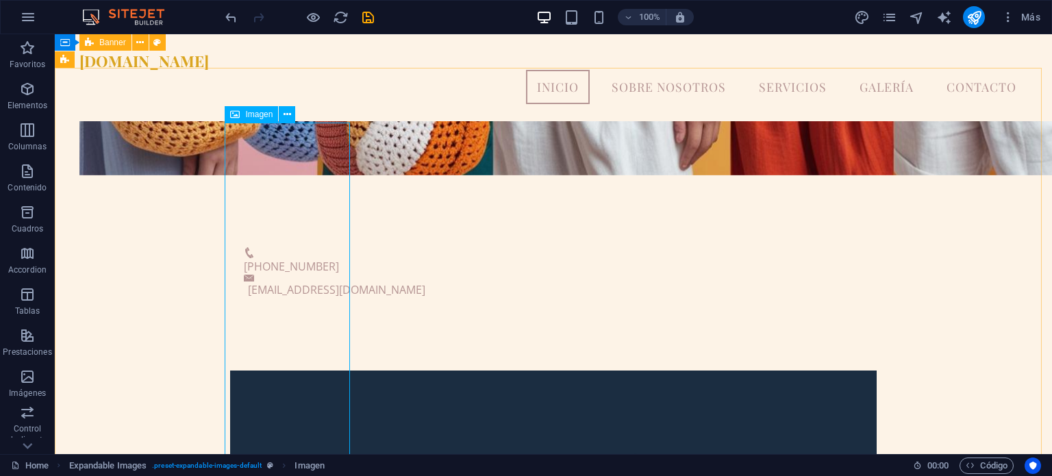
click at [250, 120] on div "Imagen" at bounding box center [251, 114] width 53 height 16
click at [268, 120] on div "Imagen" at bounding box center [251, 114] width 53 height 16
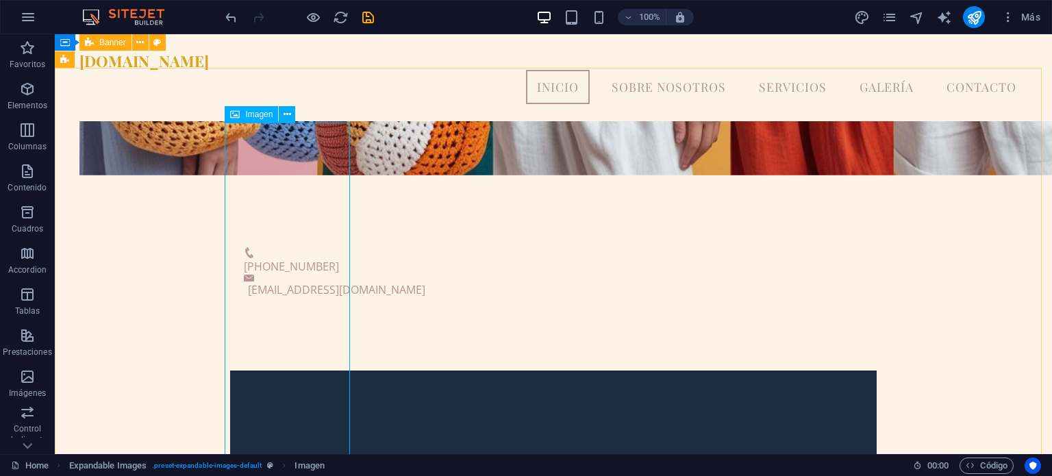
click at [245, 120] on div "Imagen" at bounding box center [251, 114] width 53 height 16
click at [288, 118] on icon at bounding box center [288, 115] width 8 height 14
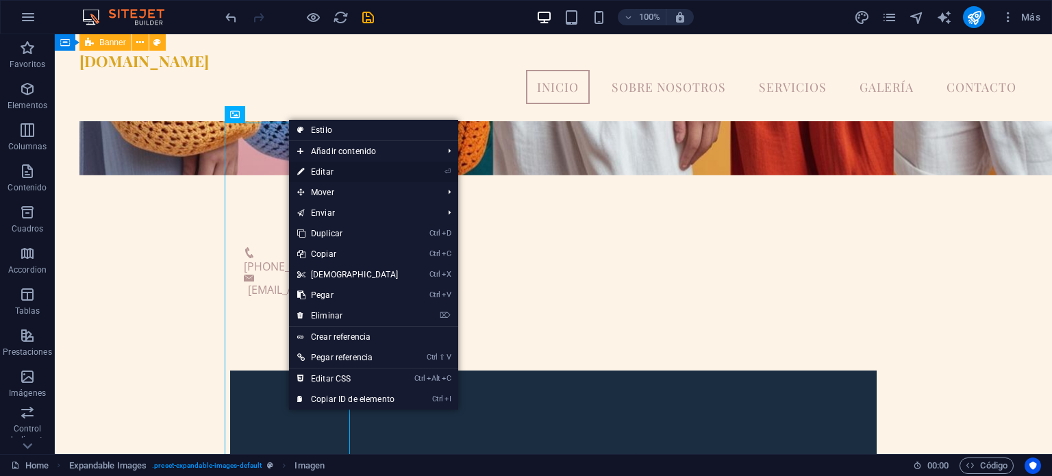
click at [316, 169] on link "⏎ Editar" at bounding box center [348, 172] width 118 height 21
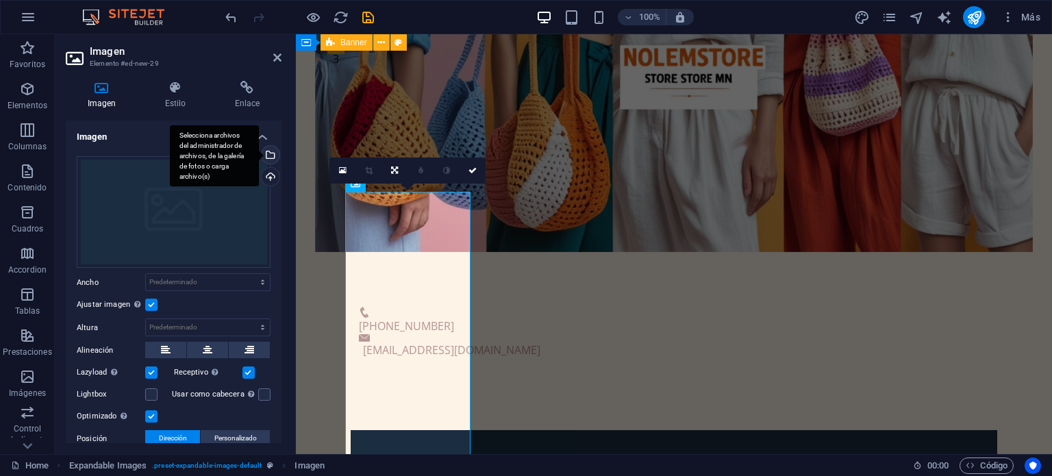
click at [270, 151] on div "Selecciona archivos del administrador de archivos, de la galería de fotos o car…" at bounding box center [269, 156] width 21 height 21
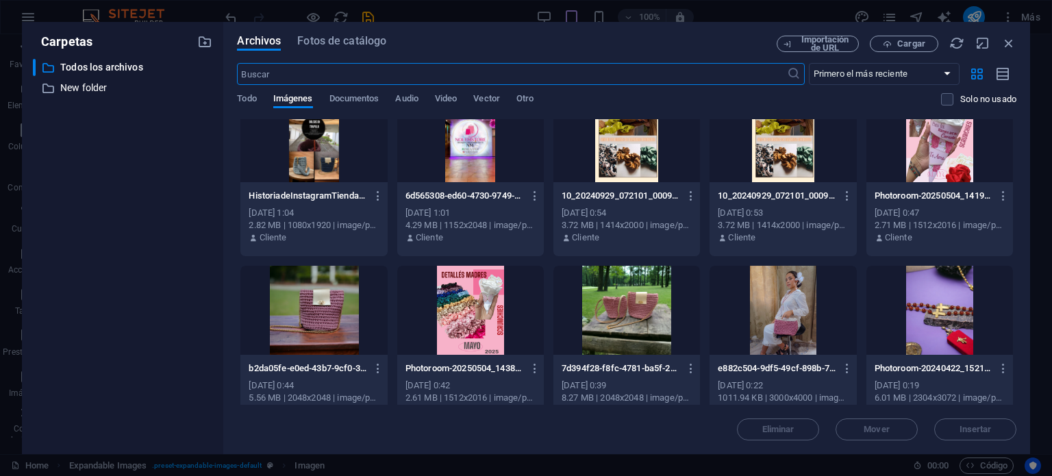
scroll to position [558, 0]
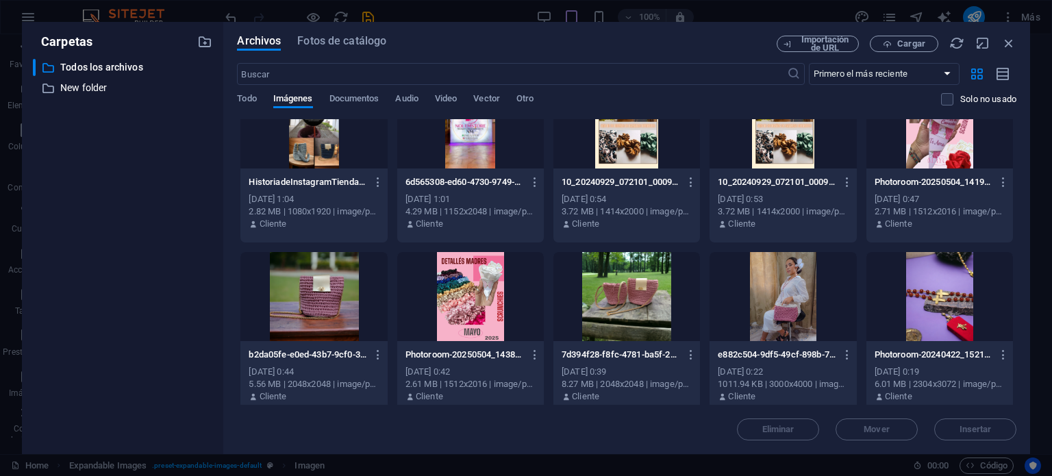
drag, startPoint x: 1020, startPoint y: 326, endPoint x: 1009, endPoint y: 176, distance: 150.4
click at [1009, 176] on div "Archivos Fotos de catálogo Importación de URL Cargar ​ Primero el más reciente …" at bounding box center [626, 238] width 807 height 432
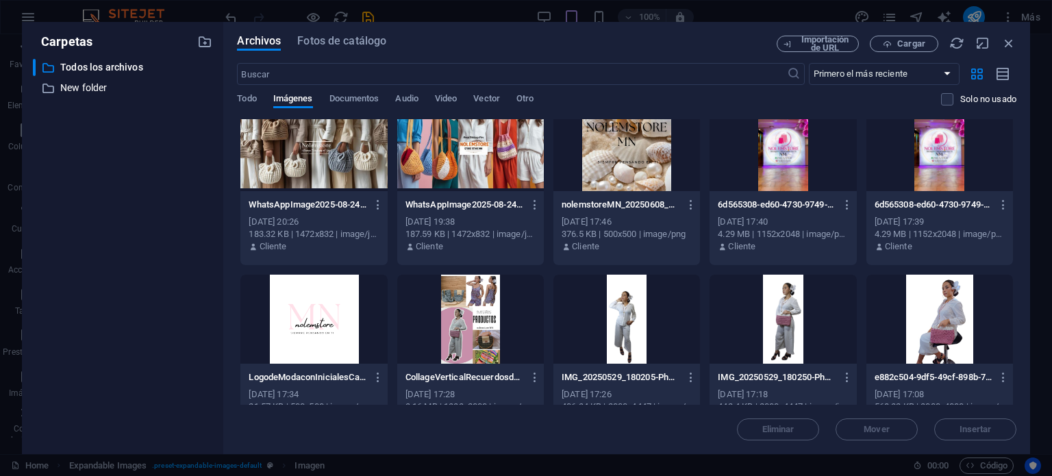
scroll to position [0, 0]
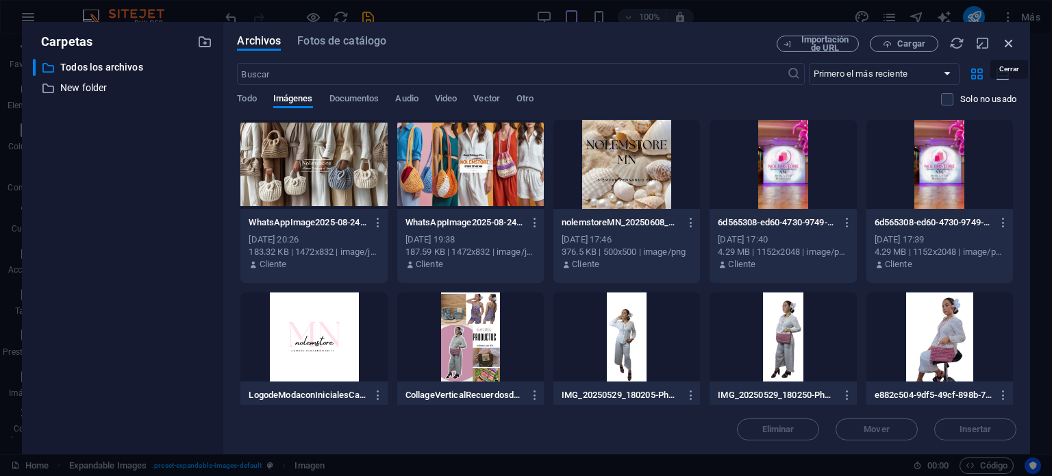
click at [1009, 43] on icon "button" at bounding box center [1008, 43] width 15 height 15
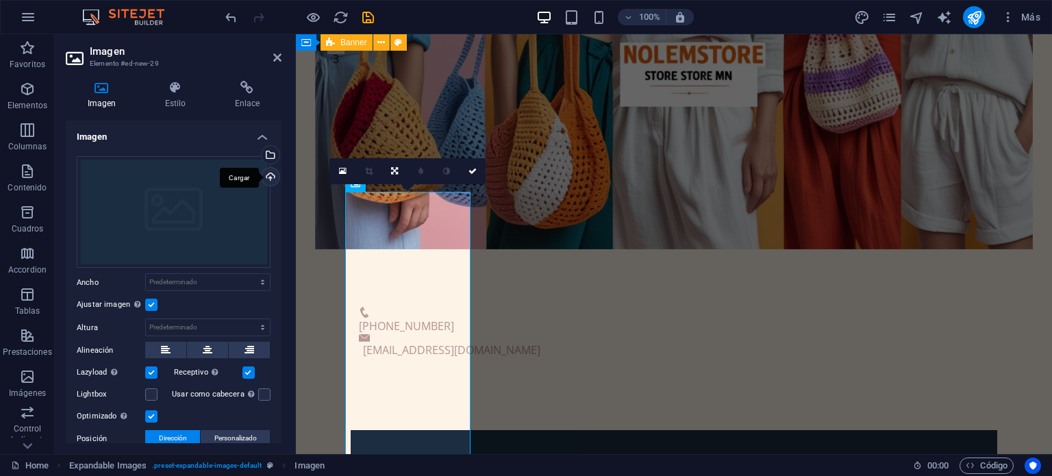
click at [269, 175] on div "Cargar" at bounding box center [269, 178] width 21 height 21
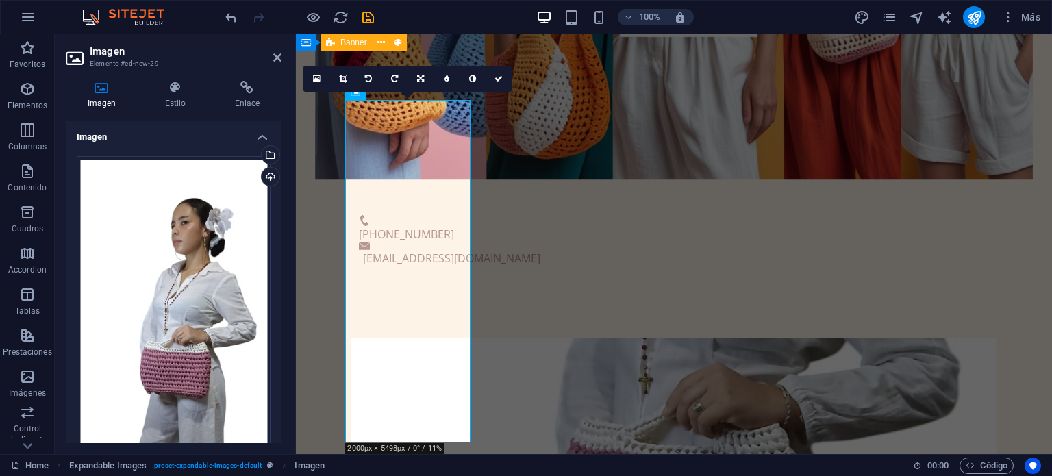
scroll to position [479, 0]
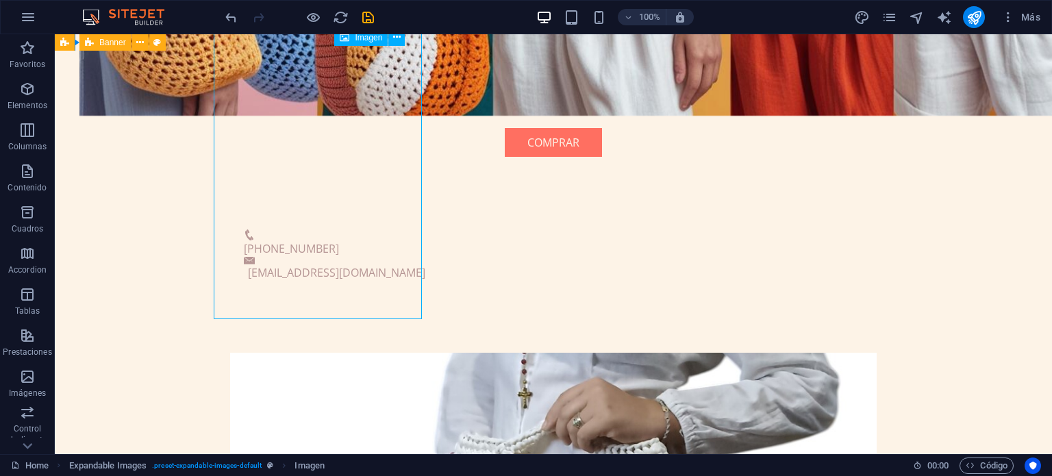
scroll to position [548, 0]
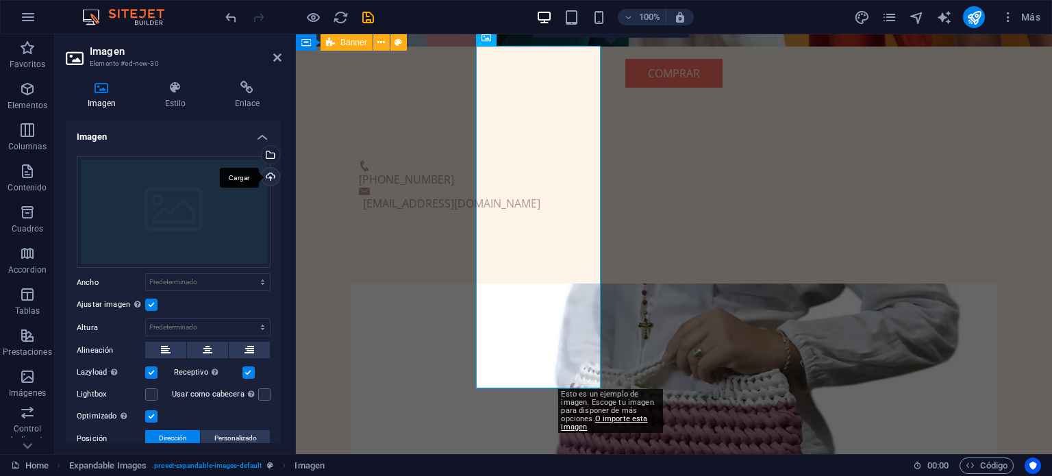
click at [269, 175] on div "Cargar" at bounding box center [269, 178] width 21 height 21
